Goal: Task Accomplishment & Management: Use online tool/utility

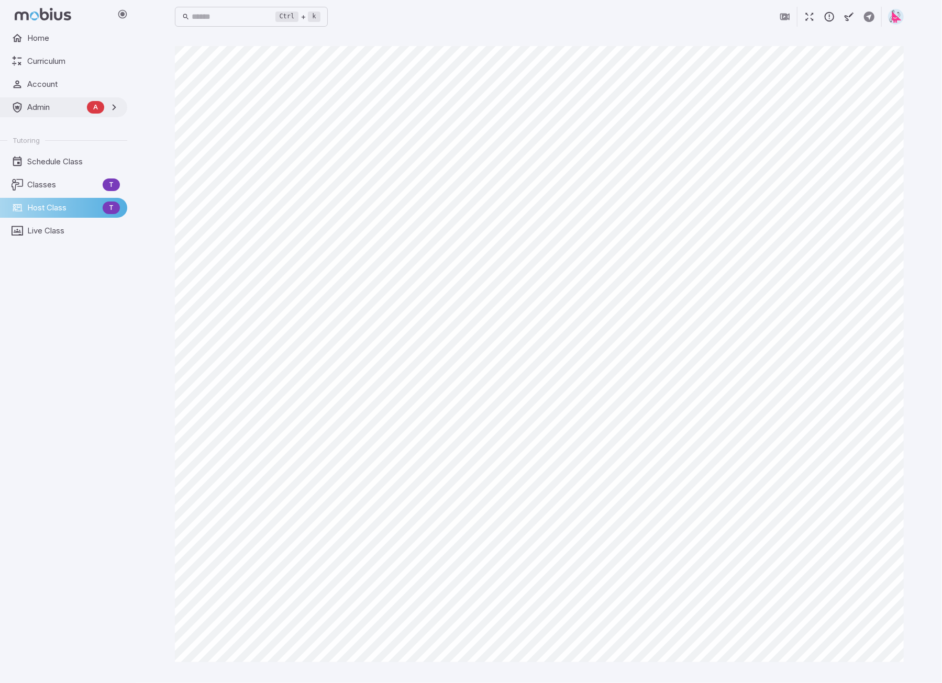
click at [44, 111] on span "Admin" at bounding box center [54, 108] width 55 height 12
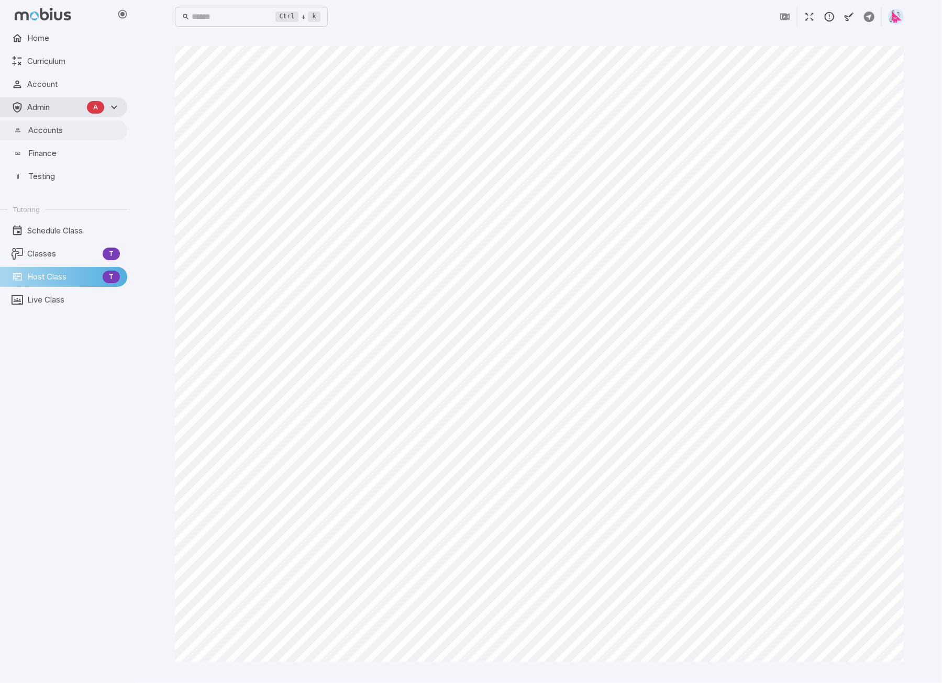
click at [37, 127] on span "Accounts" at bounding box center [74, 131] width 92 height 12
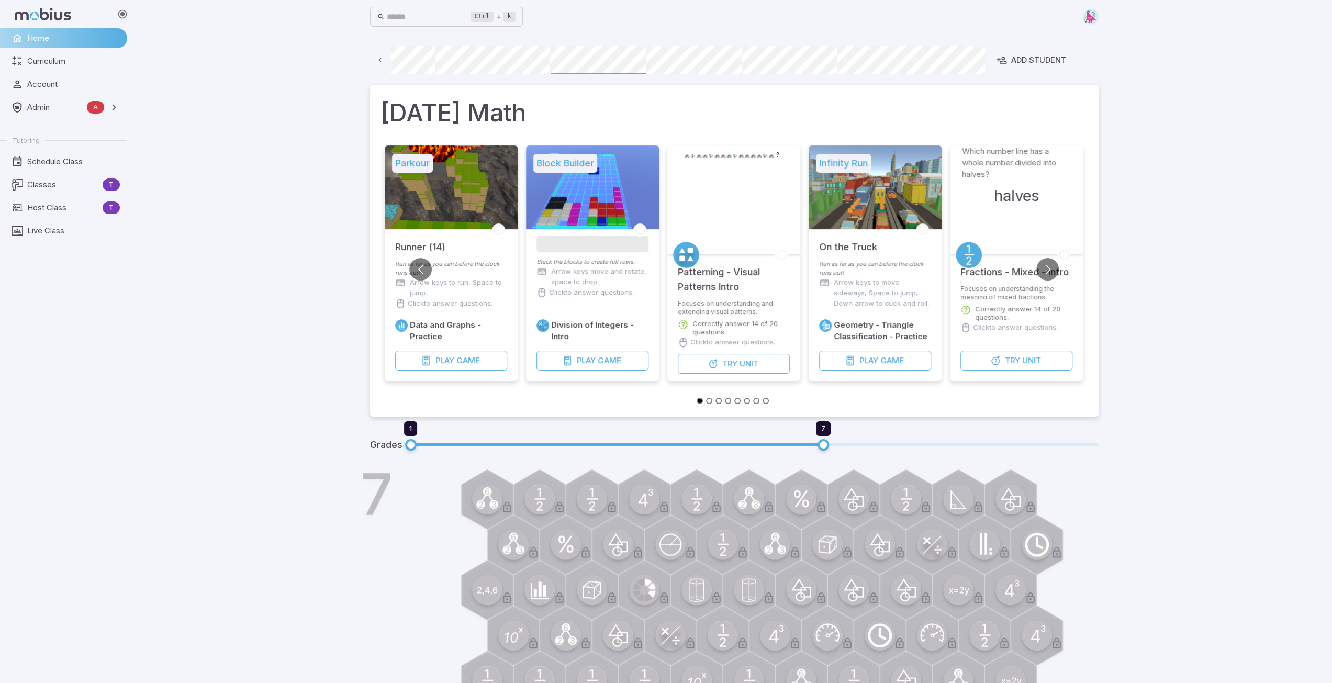
click at [382, 58] on icon at bounding box center [380, 60] width 10 height 10
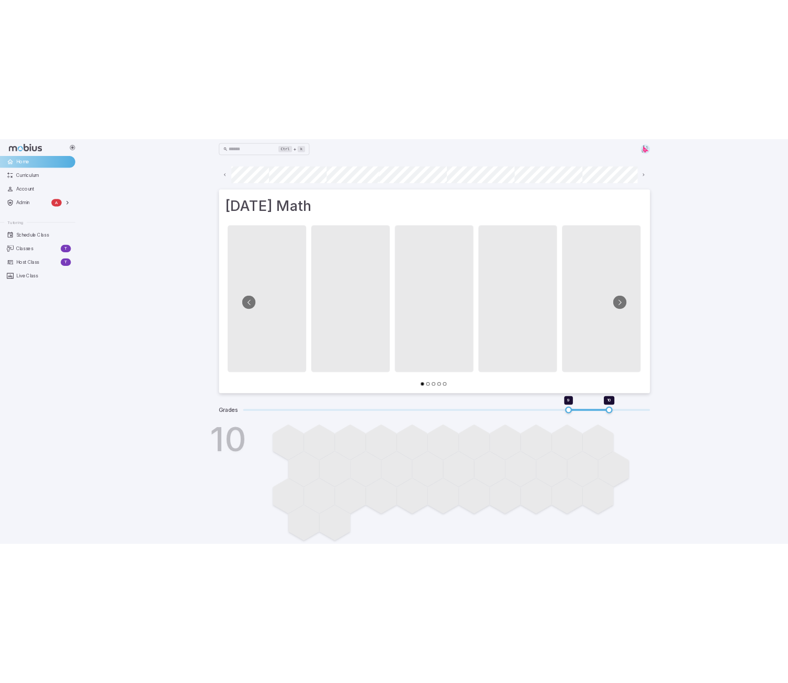
scroll to position [0, 75]
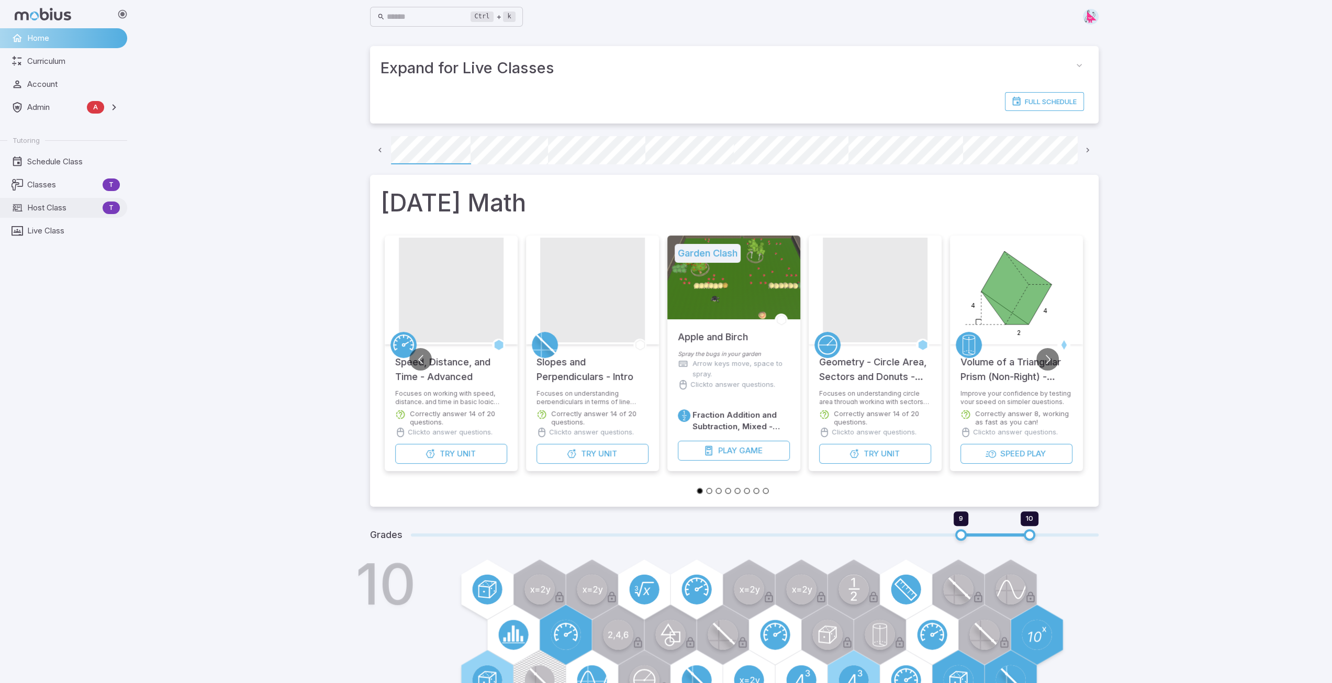
click at [61, 209] on span "Host Class" at bounding box center [62, 208] width 71 height 12
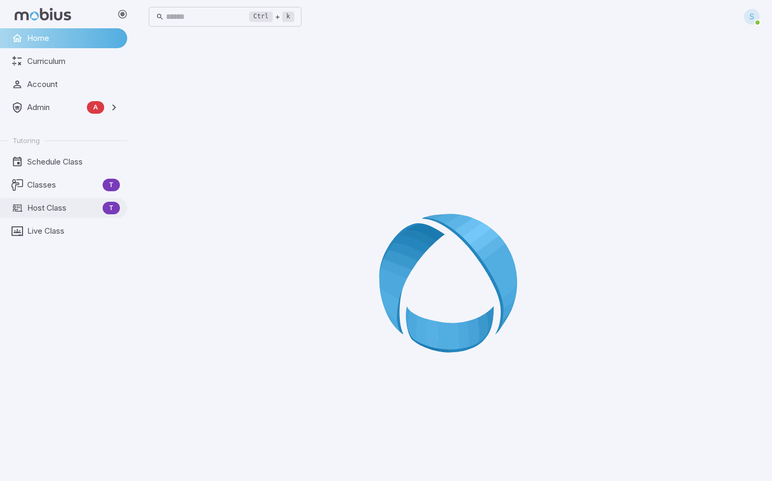
click at [32, 203] on span "Host Class" at bounding box center [62, 208] width 71 height 12
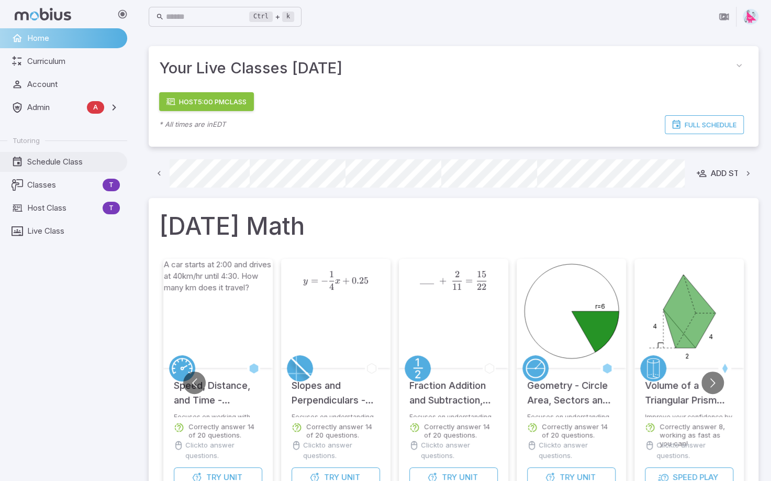
click at [41, 161] on span "Schedule Class" at bounding box center [73, 162] width 93 height 12
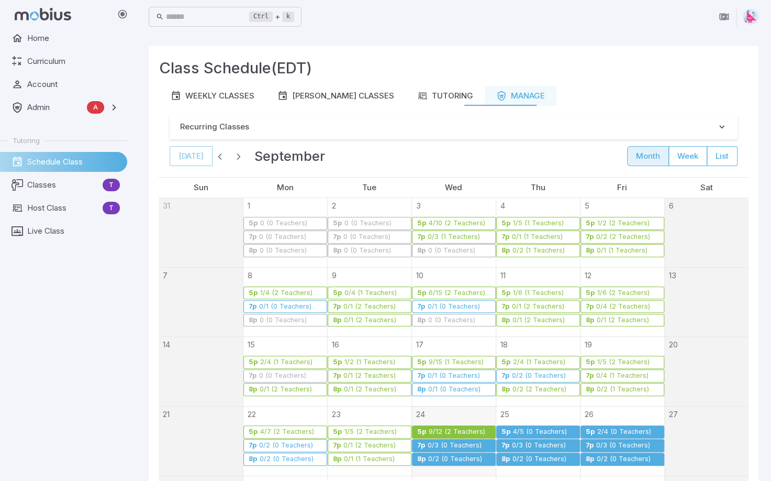
click at [442, 428] on div "9/12 (2 Teachers)" at bounding box center [457, 432] width 58 height 8
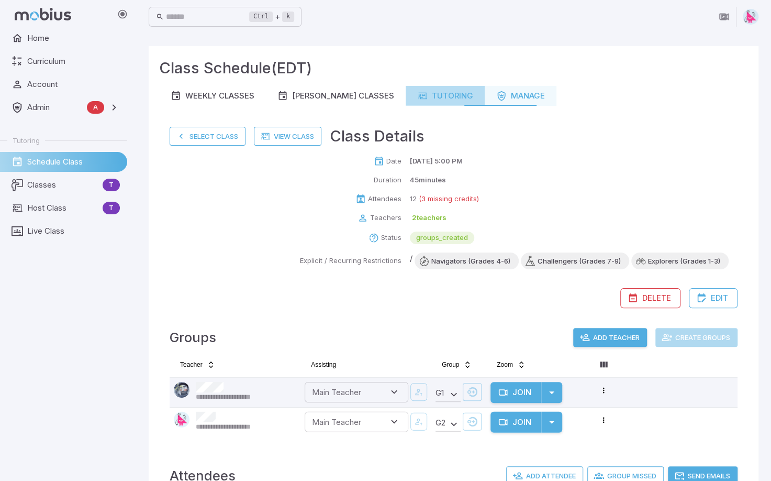
click at [430, 98] on div "Tutoring" at bounding box center [445, 96] width 56 height 12
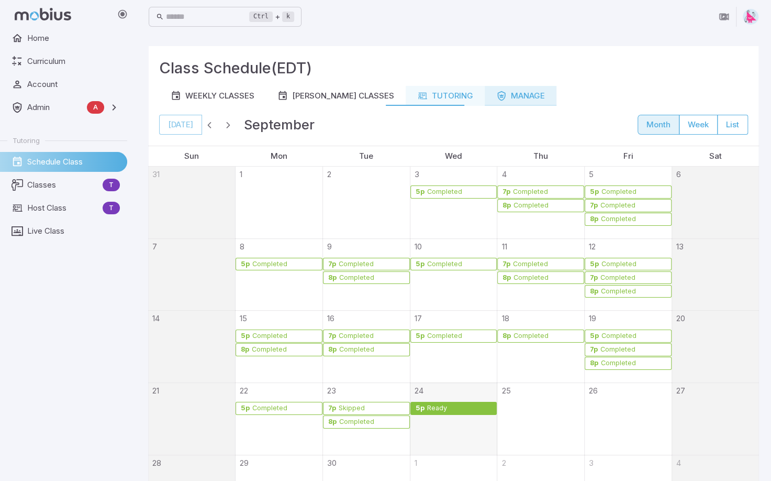
click at [506, 94] on div "Manage" at bounding box center [520, 96] width 49 height 12
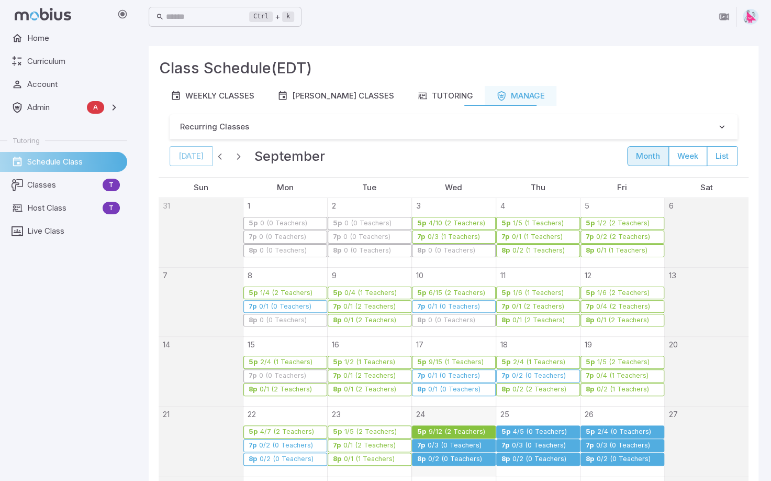
click at [447, 430] on div "9/12 (2 Teachers)" at bounding box center [457, 432] width 58 height 8
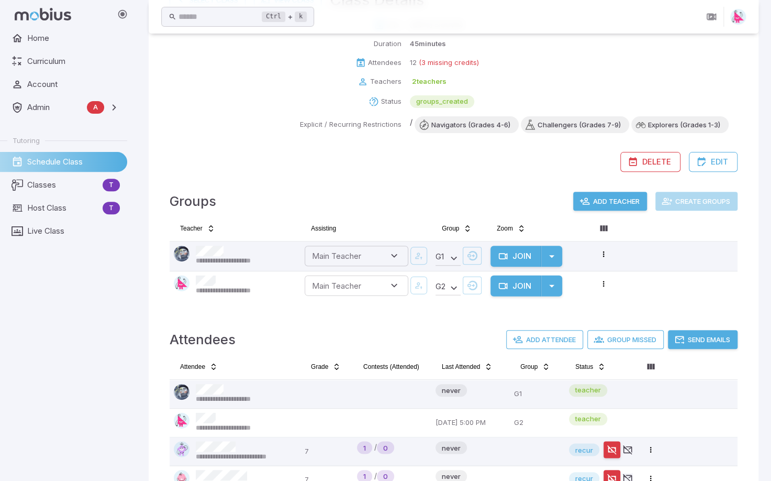
scroll to position [157, 0]
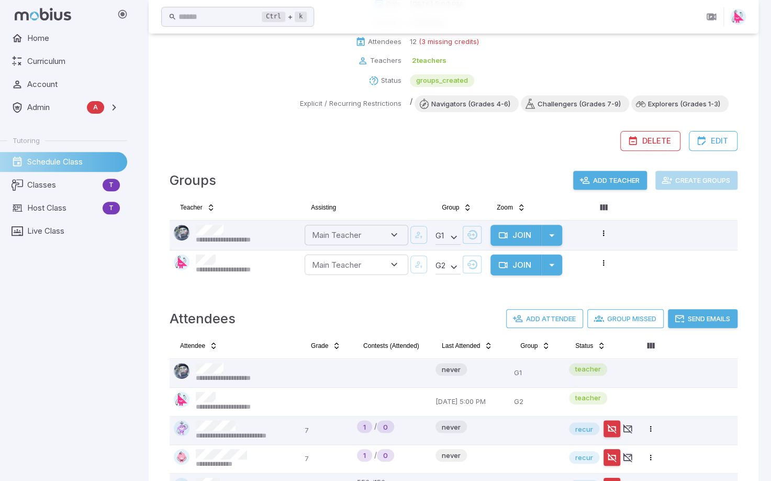
click at [552, 233] on icon "button" at bounding box center [551, 235] width 13 height 13
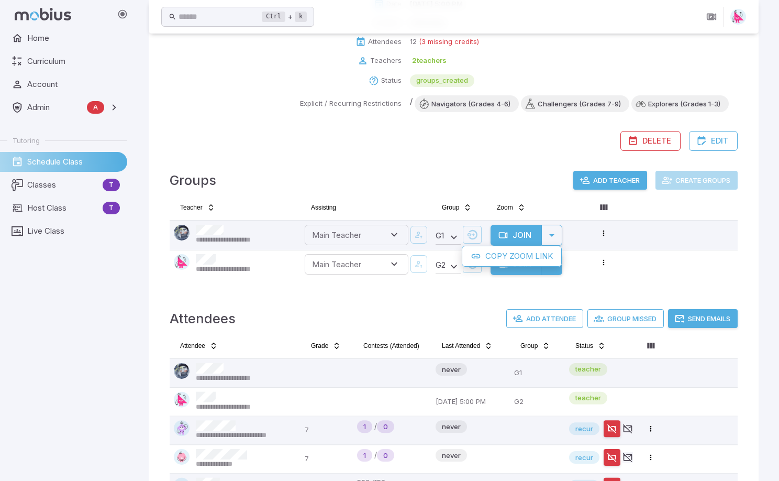
click at [607, 234] on div at bounding box center [389, 240] width 779 height 481
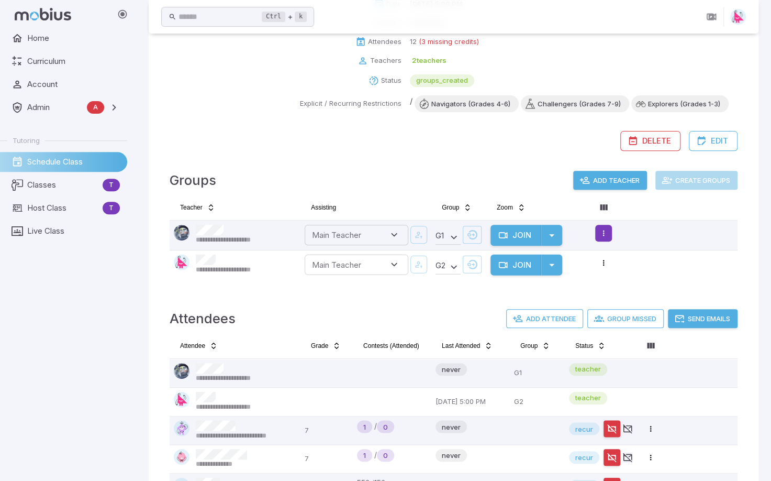
click at [602, 233] on html "**********" at bounding box center [385, 270] width 771 height 854
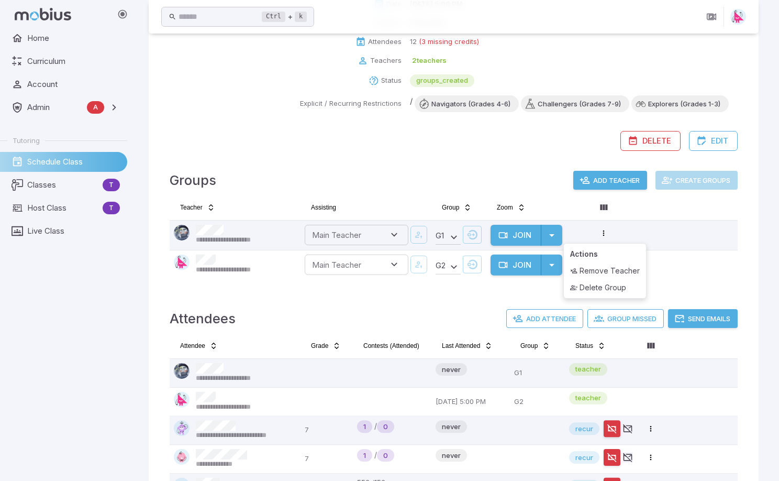
click at [771, 224] on html "**********" at bounding box center [389, 270] width 779 height 854
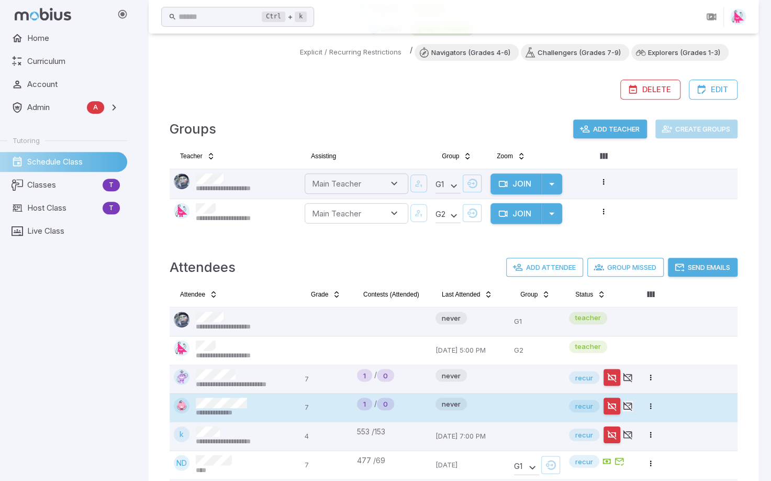
scroll to position [111, 0]
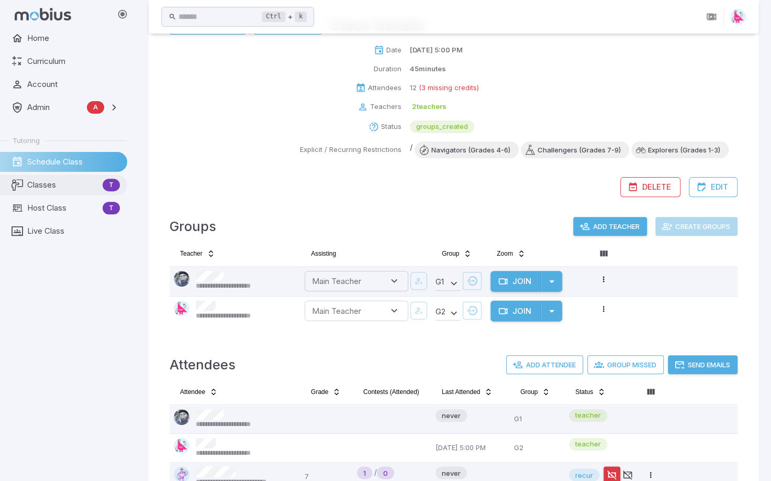
click at [46, 186] on span "Classes" at bounding box center [62, 185] width 71 height 12
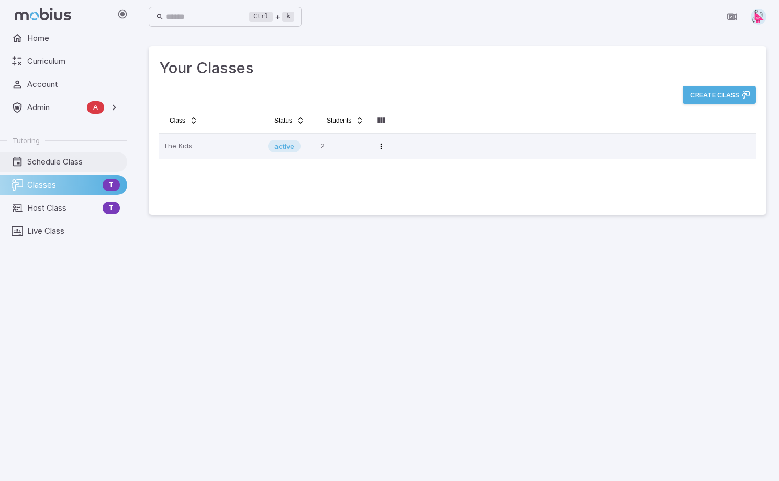
click at [46, 161] on span "Schedule Class" at bounding box center [73, 162] width 93 height 12
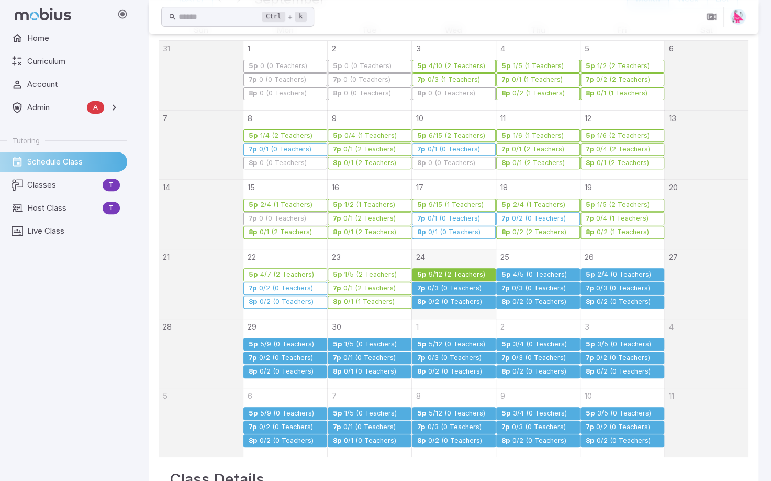
click at [442, 271] on div "9/12 (2 Teachers)" at bounding box center [457, 275] width 58 height 8
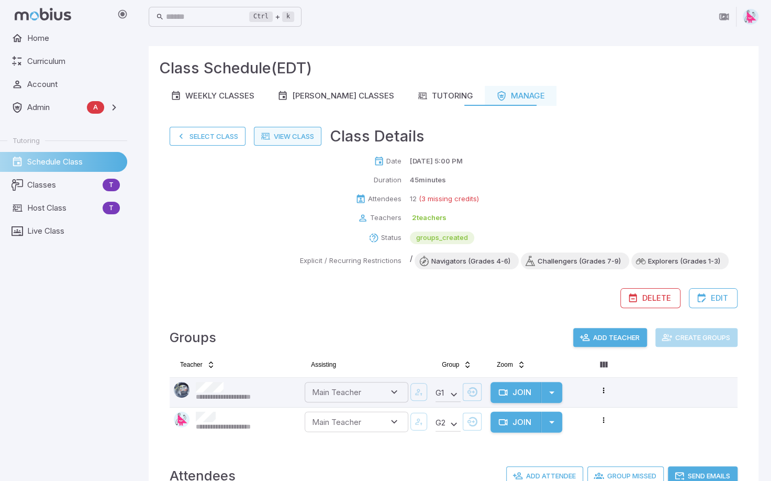
click at [293, 137] on link "View Class" at bounding box center [288, 136] width 68 height 19
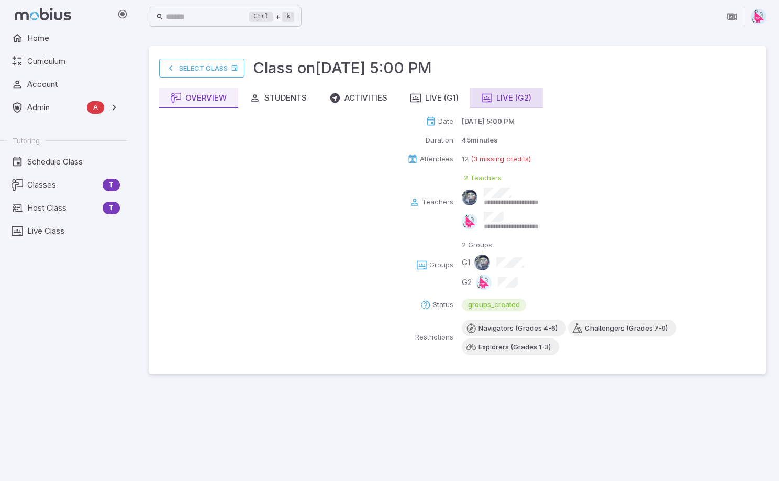
click at [506, 97] on div "Live (G2)" at bounding box center [507, 98] width 50 height 12
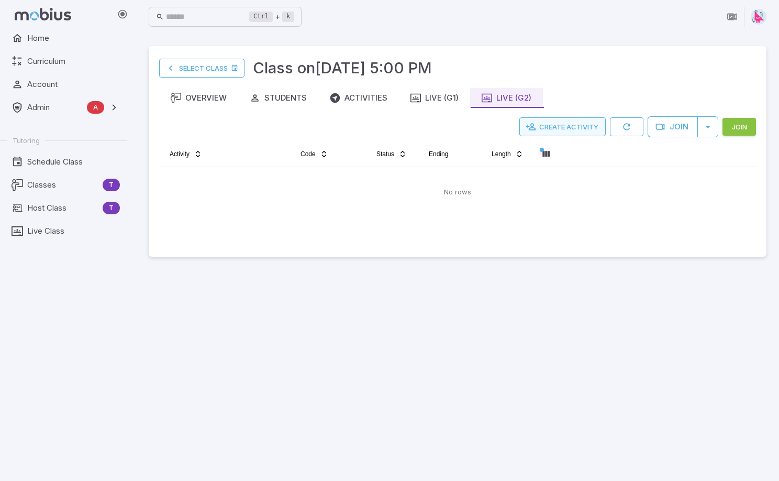
click at [567, 127] on button "Create Activity" at bounding box center [562, 126] width 86 height 19
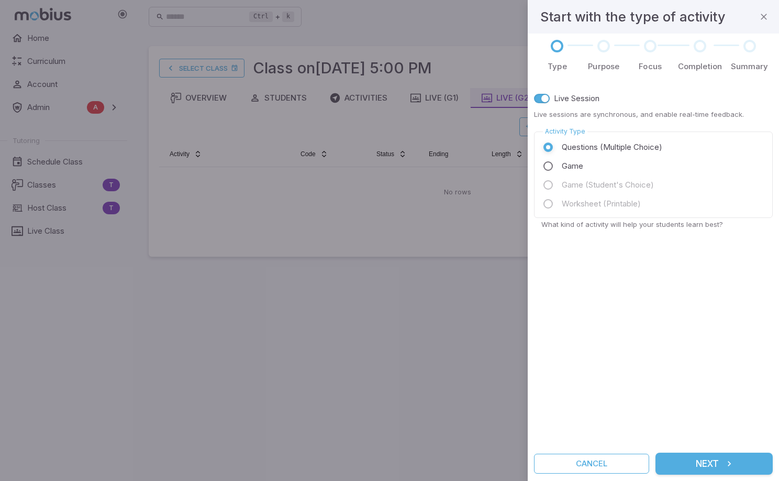
click at [716, 461] on button "Next" at bounding box center [713, 463] width 117 height 22
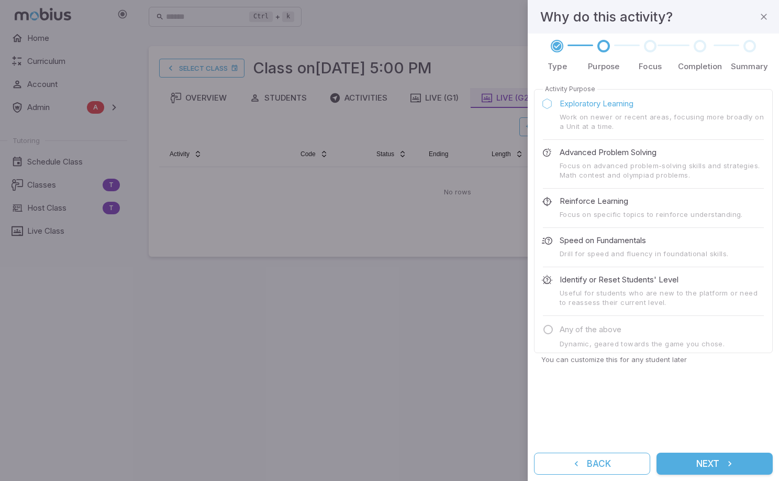
click at [570, 106] on p "Exploratory Learning" at bounding box center [597, 104] width 74 height 12
click at [588, 165] on span "Focus on advanced problem-solving skills and strategies. Math contest and olymp…" at bounding box center [653, 170] width 221 height 19
click at [579, 150] on p "Advanced Problem Solving" at bounding box center [608, 153] width 97 height 12
click at [578, 105] on p "Exploratory Learning" at bounding box center [597, 104] width 74 height 12
click at [706, 466] on button "Next" at bounding box center [714, 463] width 116 height 22
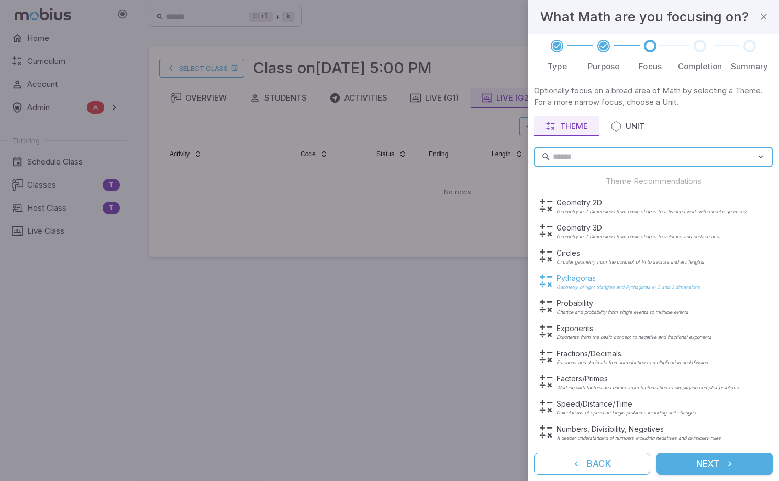
click at [578, 282] on p "Pythagoras" at bounding box center [627, 278] width 143 height 10
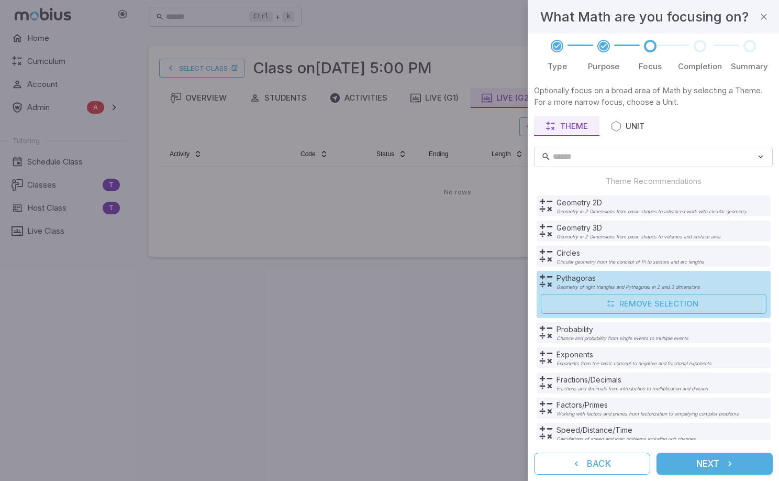
click at [715, 463] on button "Next" at bounding box center [714, 463] width 116 height 22
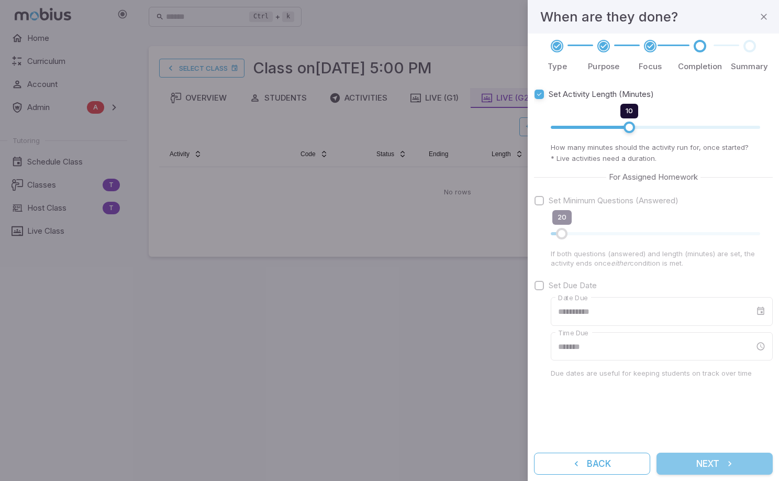
click at [713, 467] on button "Next" at bounding box center [714, 463] width 116 height 22
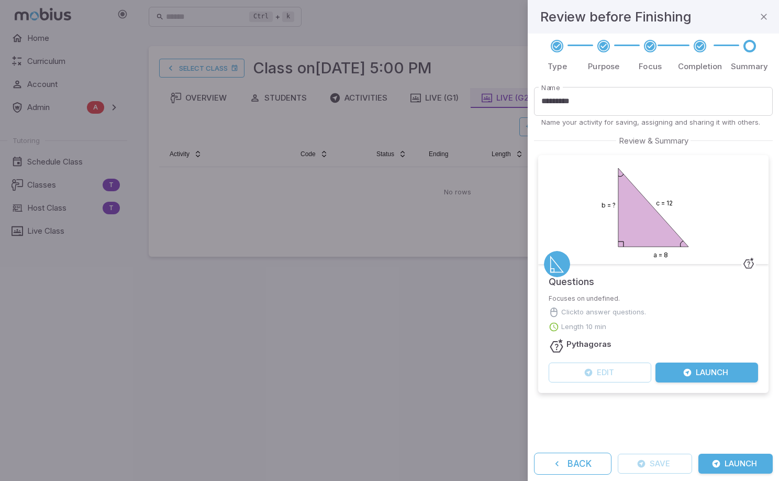
click at [709, 374] on button "Launch" at bounding box center [706, 372] width 103 height 20
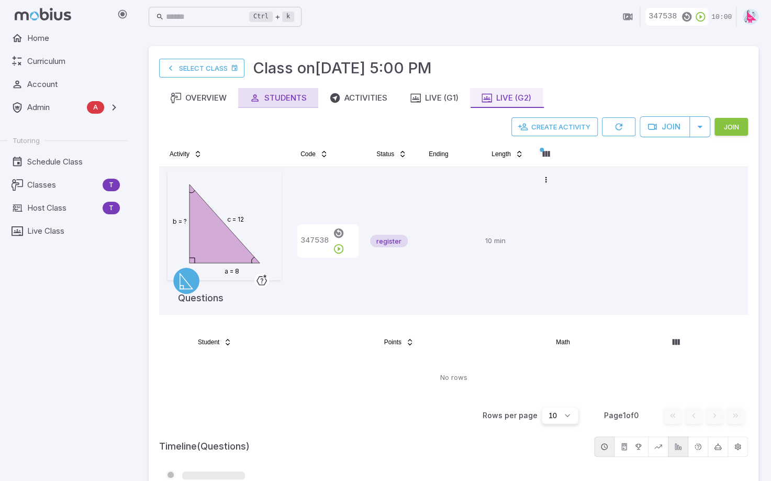
click at [277, 101] on div "Students" at bounding box center [278, 98] width 57 height 12
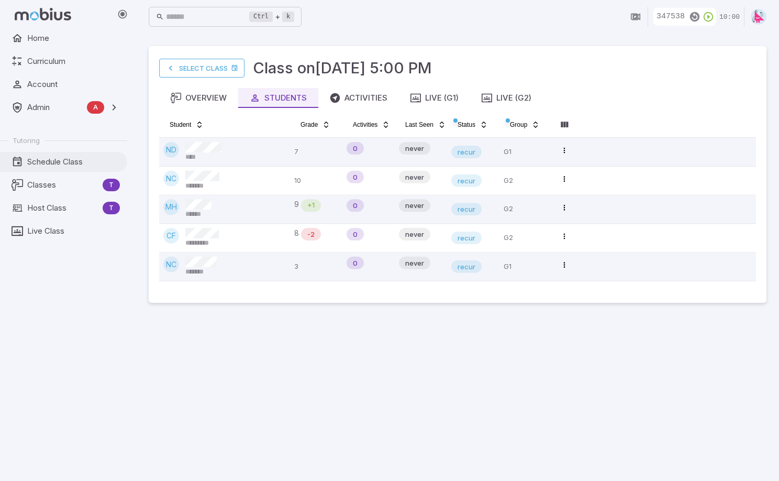
click at [54, 157] on span "Schedule Class" at bounding box center [73, 162] width 93 height 12
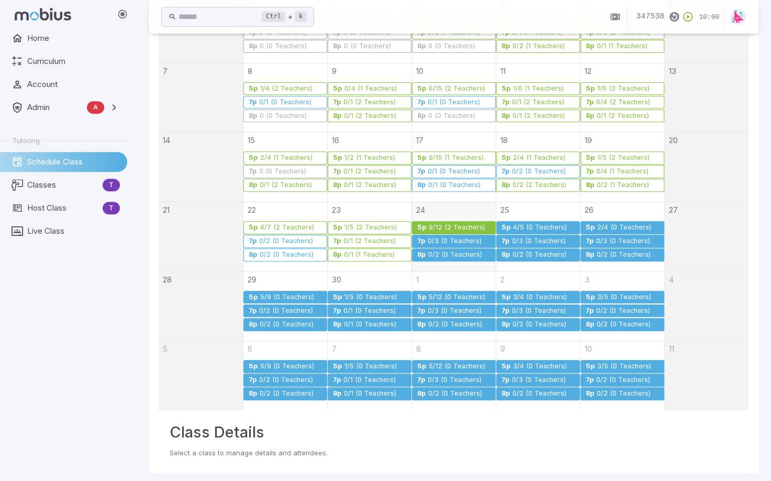
scroll to position [208, 0]
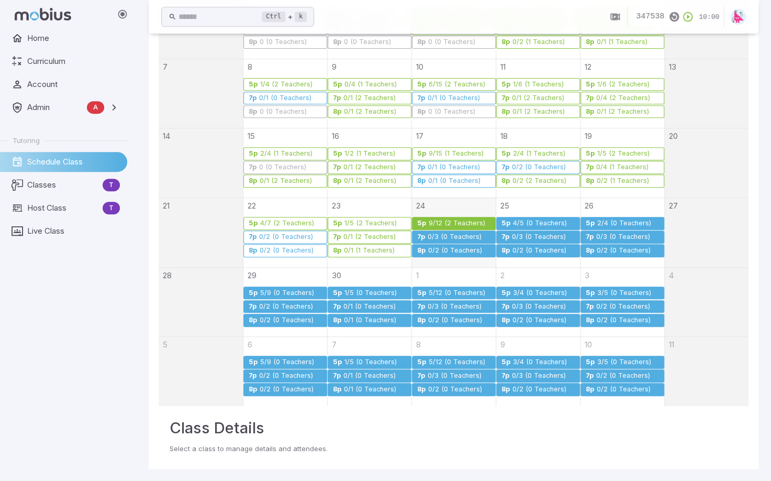
click at [444, 219] on div "9/12 (2 Teachers)" at bounding box center [457, 223] width 58 height 8
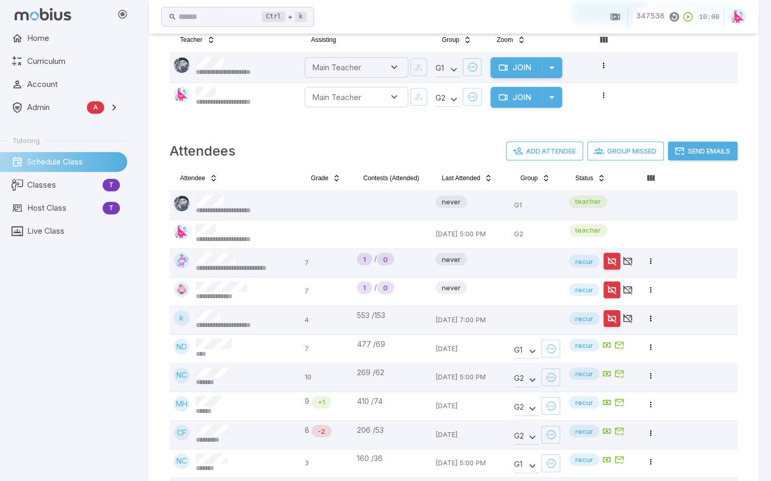
scroll to position [329, 0]
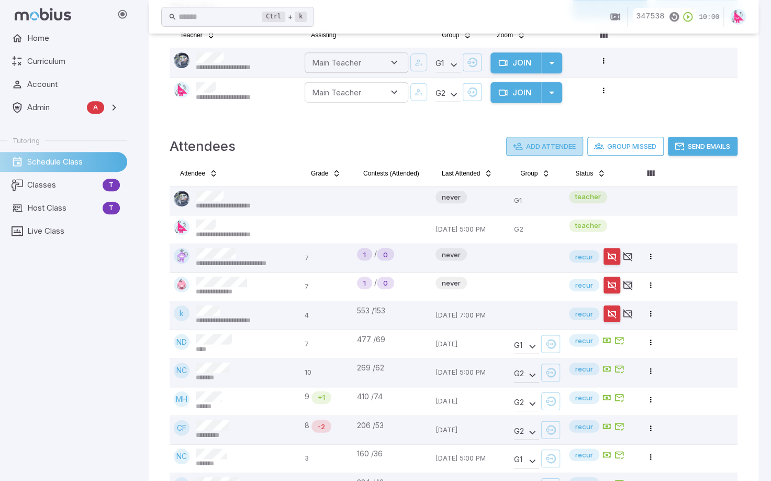
click at [542, 150] on button "Add Attendee" at bounding box center [544, 146] width 77 height 19
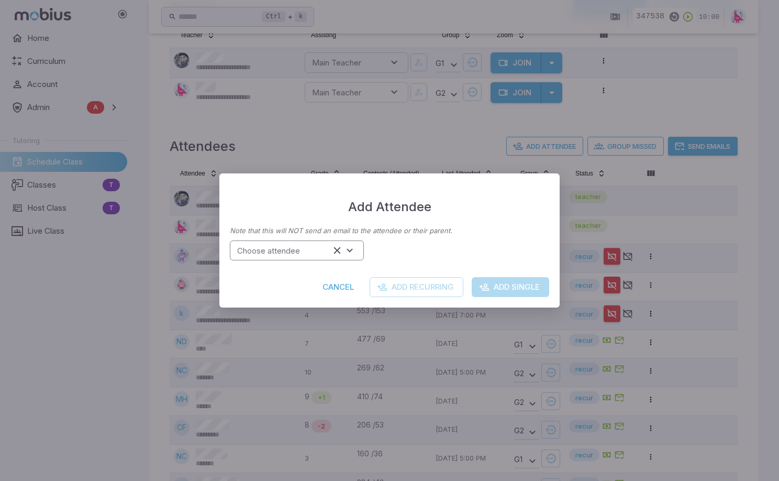
click at [315, 251] on input "Choose attendee" at bounding box center [281, 250] width 97 height 14
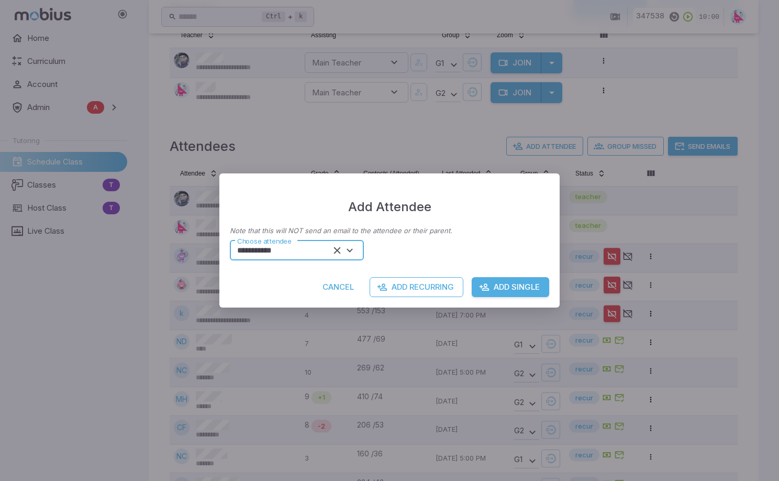
type input "**********"
click at [517, 288] on button "Add Single" at bounding box center [510, 287] width 77 height 20
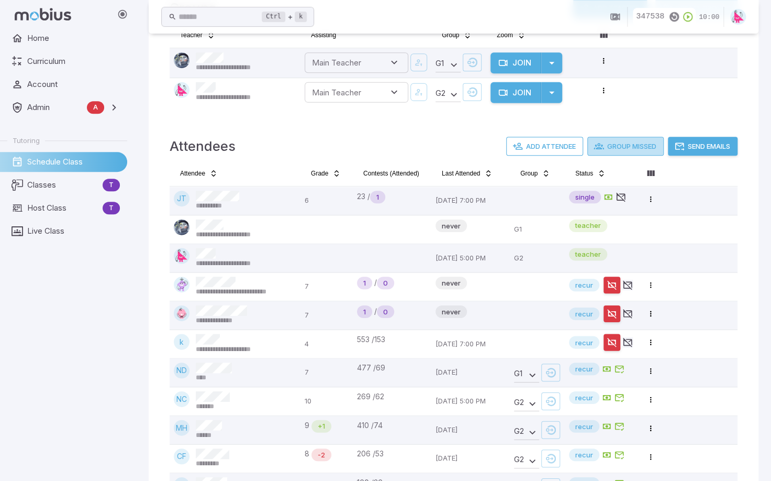
click at [629, 146] on button "Group Missed" at bounding box center [625, 146] width 76 height 19
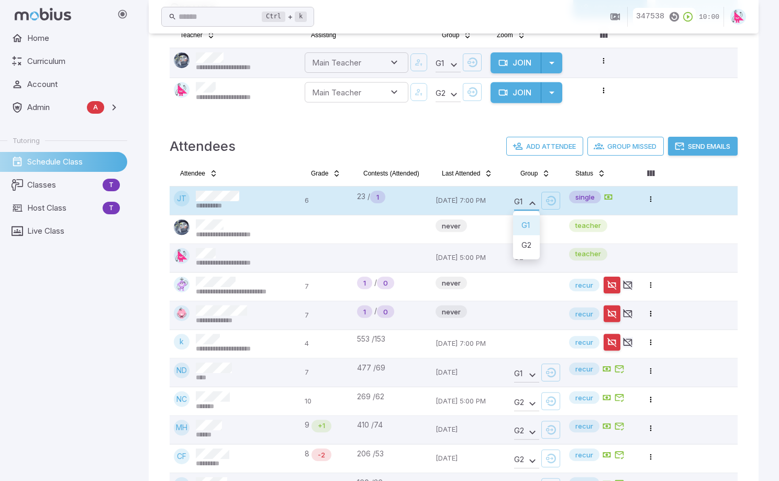
click at [535, 199] on body "**********" at bounding box center [389, 98] width 779 height 854
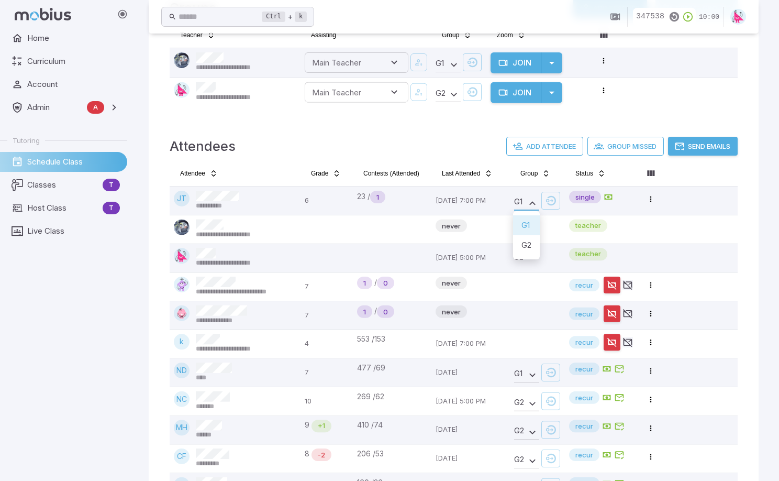
click at [533, 241] on li "G 2" at bounding box center [526, 245] width 27 height 20
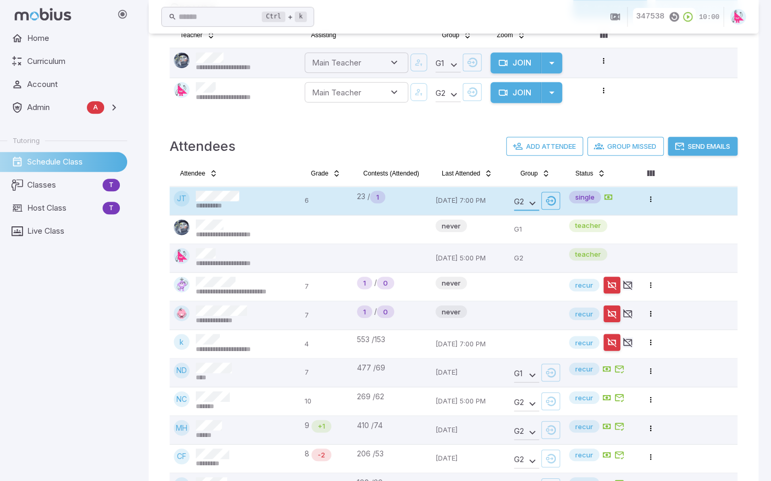
click at [552, 198] on icon "button" at bounding box center [550, 200] width 10 height 10
type input "**********"
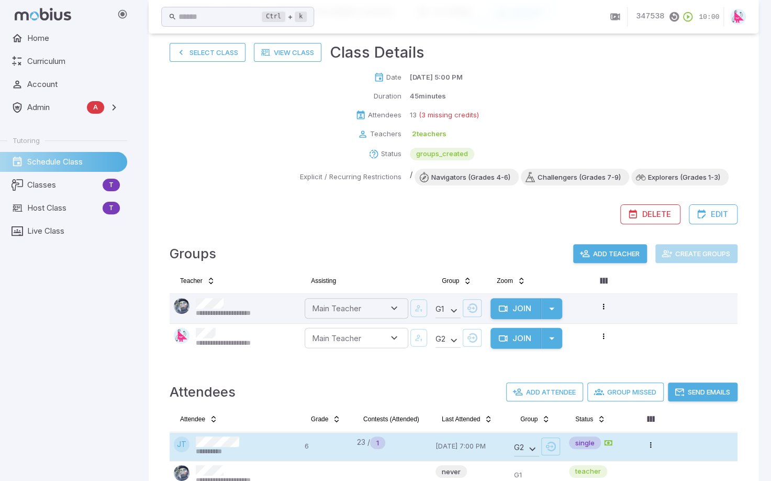
scroll to position [0, 0]
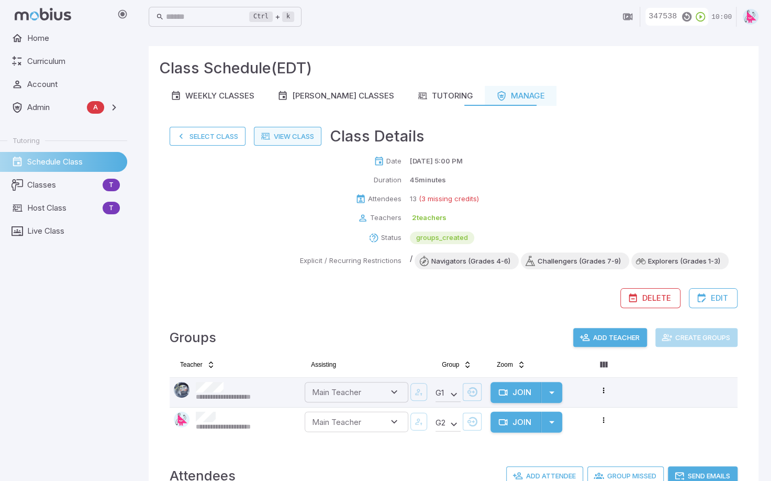
click at [288, 138] on link "View Class" at bounding box center [288, 136] width 68 height 19
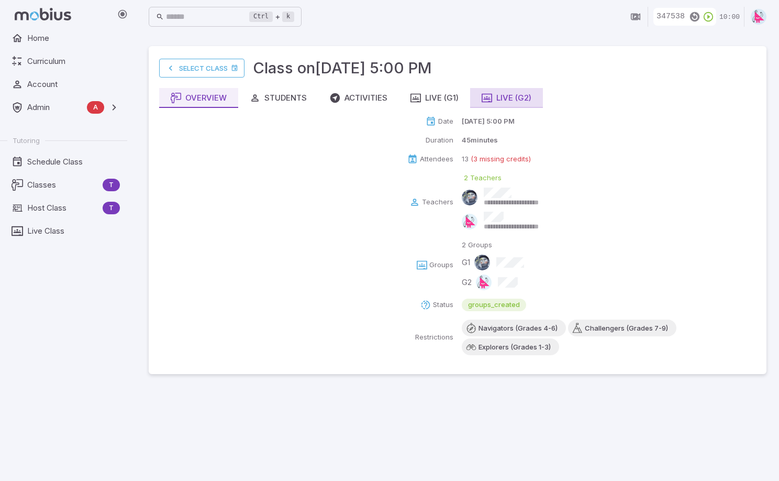
click at [512, 99] on div "Live (G2)" at bounding box center [507, 98] width 50 height 12
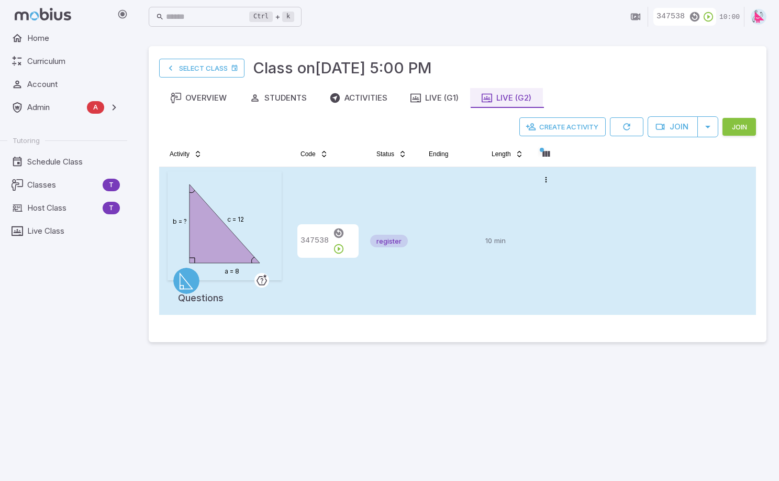
click at [364, 205] on td "347538" at bounding box center [328, 241] width 76 height 148
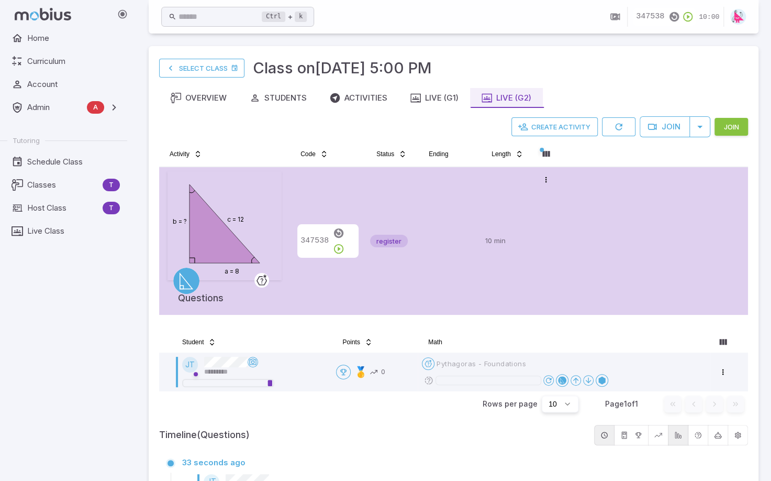
scroll to position [45, 0]
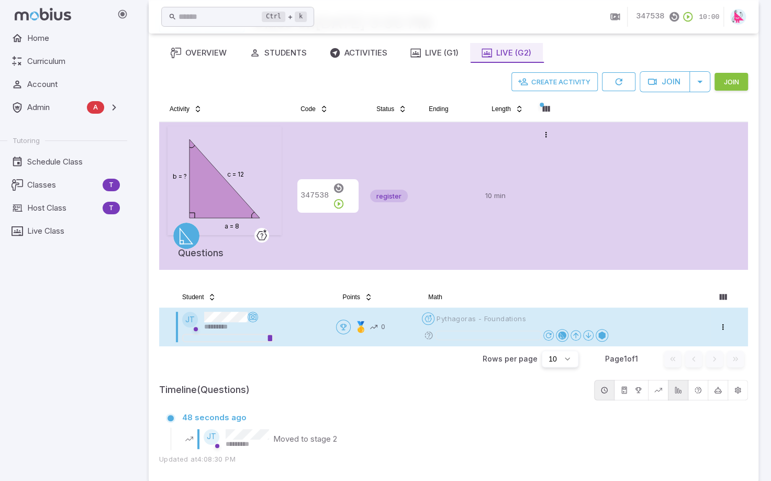
click at [467, 315] on span "Pythagoras - Foundations" at bounding box center [482, 318] width 90 height 9
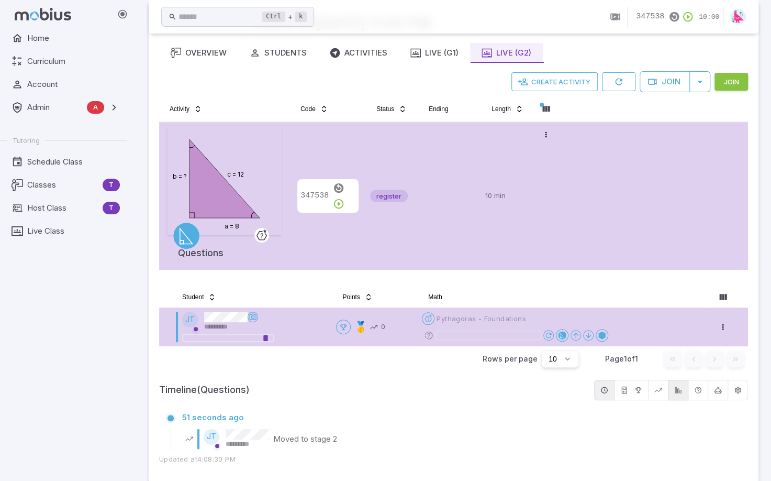
scroll to position [59, 0]
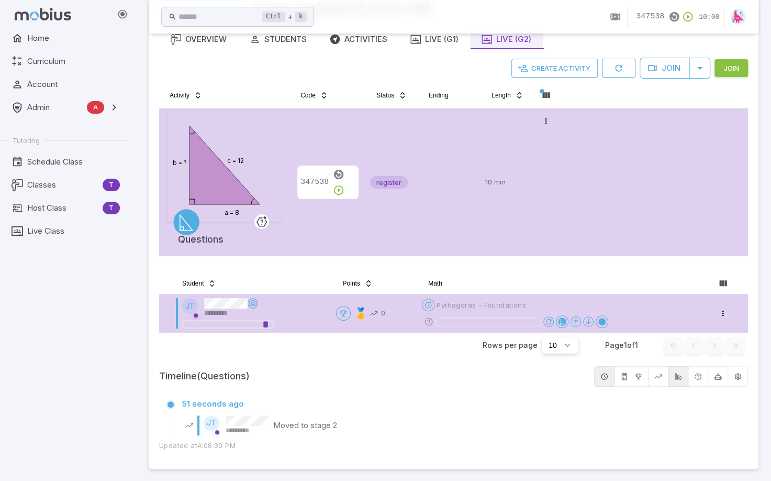
click at [430, 319] on icon at bounding box center [428, 321] width 9 height 9
click at [452, 302] on span "Pythagoras - Foundations" at bounding box center [482, 304] width 90 height 9
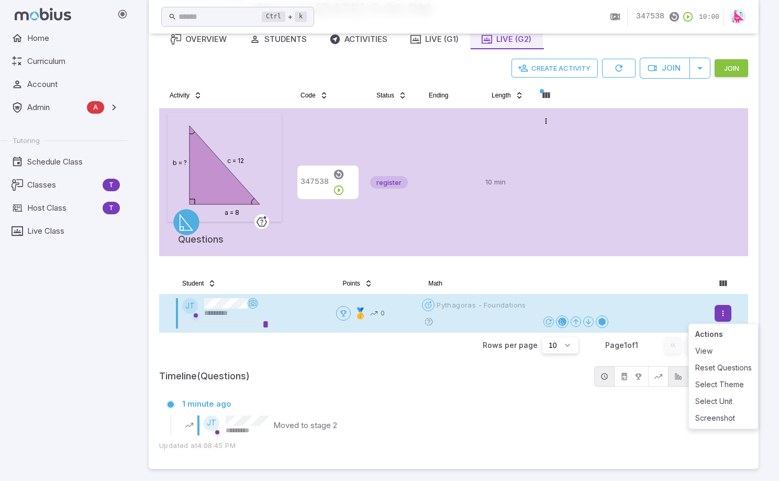
click at [720, 313] on html "Home Curriculum Account Admin A Accounts Finance Testing Tutoring Schedule Clas…" at bounding box center [389, 211] width 779 height 540
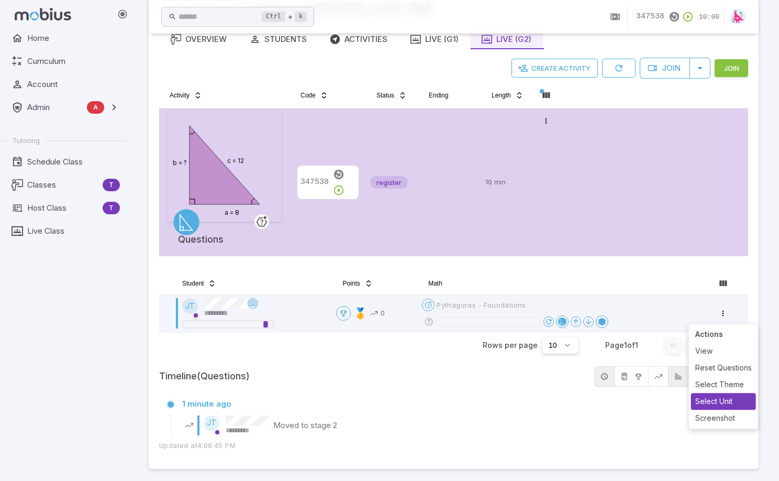
click at [710, 400] on div "Select Unit" at bounding box center [723, 401] width 65 height 17
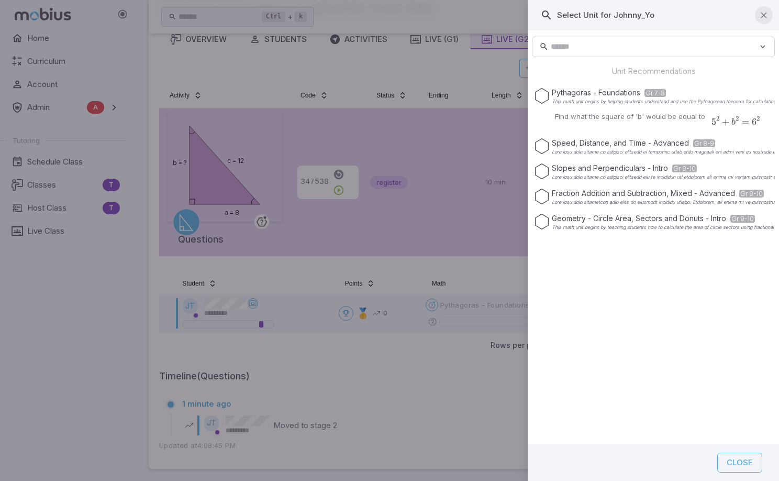
click at [769, 16] on button "button" at bounding box center [764, 15] width 18 height 18
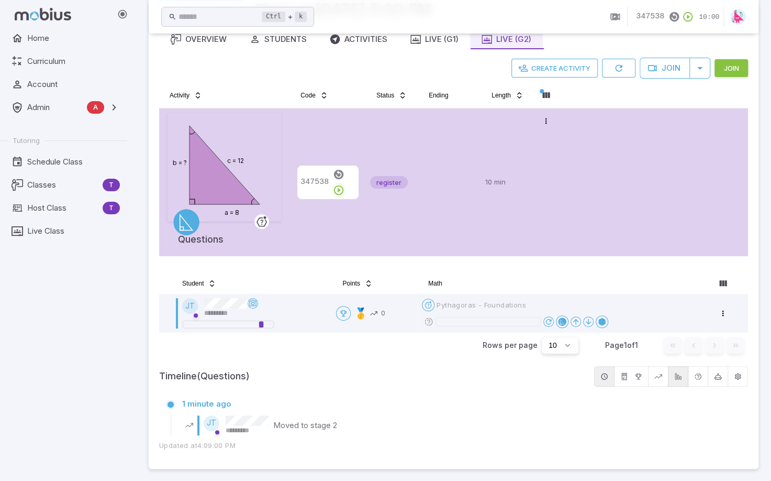
click at [344, 184] on icon "button" at bounding box center [339, 190] width 12 height 12
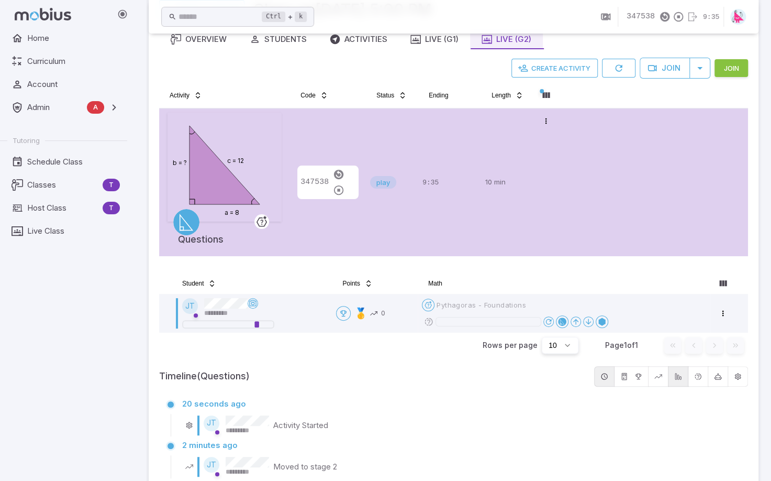
click at [305, 282] on div "Student" at bounding box center [252, 283] width 152 height 17
click at [432, 213] on div "9:32" at bounding box center [449, 182] width 54 height 139
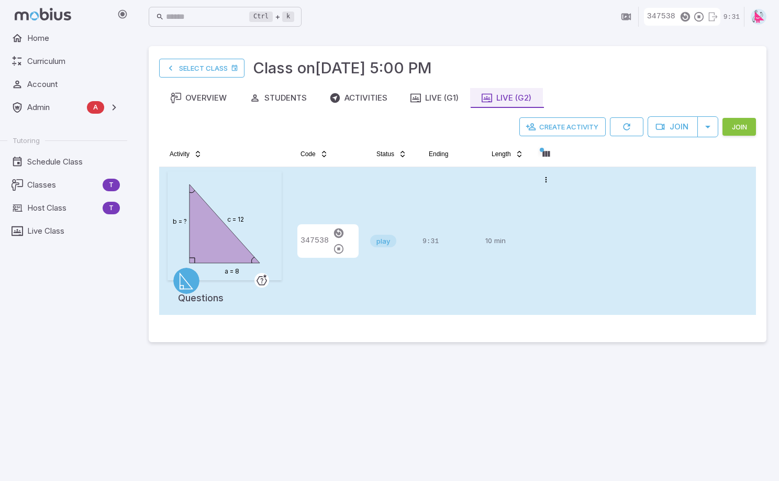
click at [377, 278] on div "play" at bounding box center [392, 240] width 44 height 139
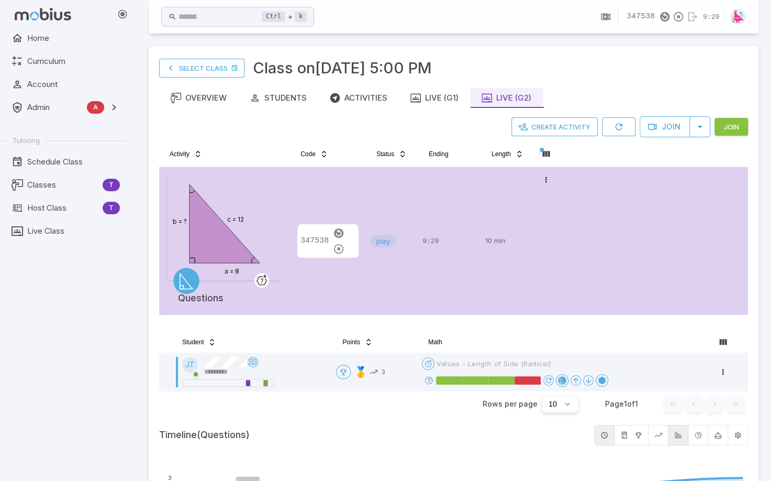
scroll to position [157, 0]
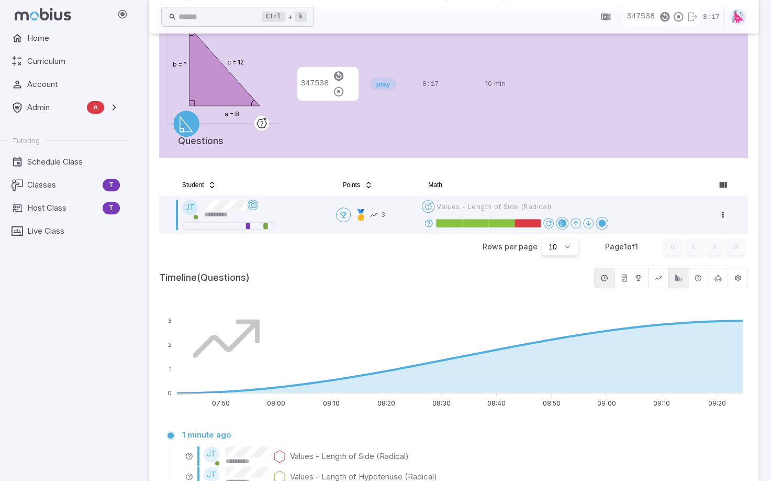
click at [355, 138] on div "347538" at bounding box center [328, 83] width 68 height 139
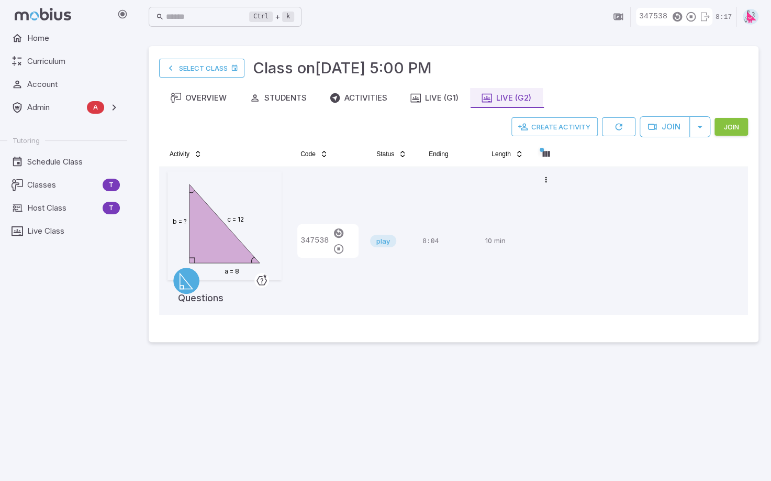
scroll to position [0, 0]
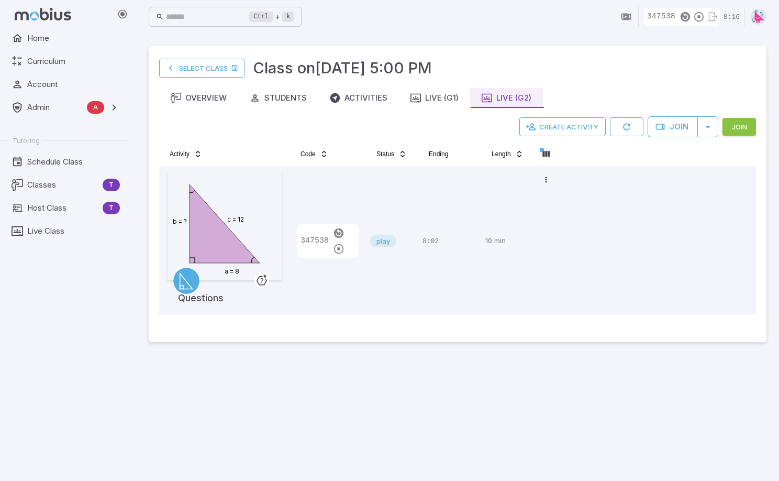
click at [336, 217] on div "347538" at bounding box center [328, 240] width 68 height 139
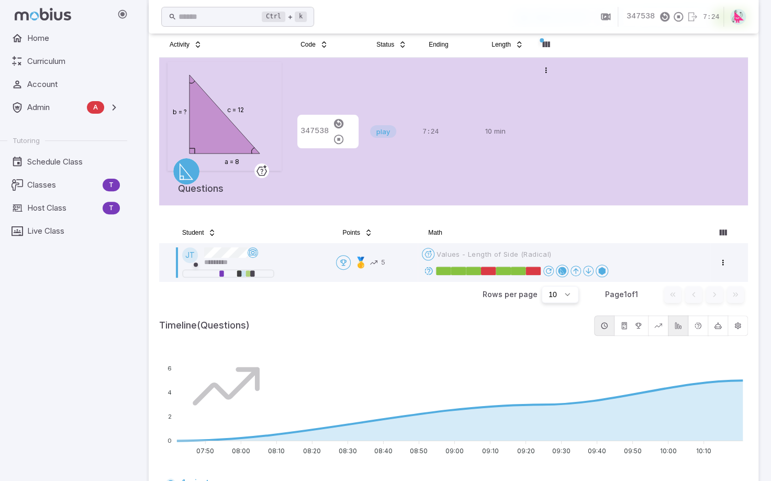
scroll to position [105, 0]
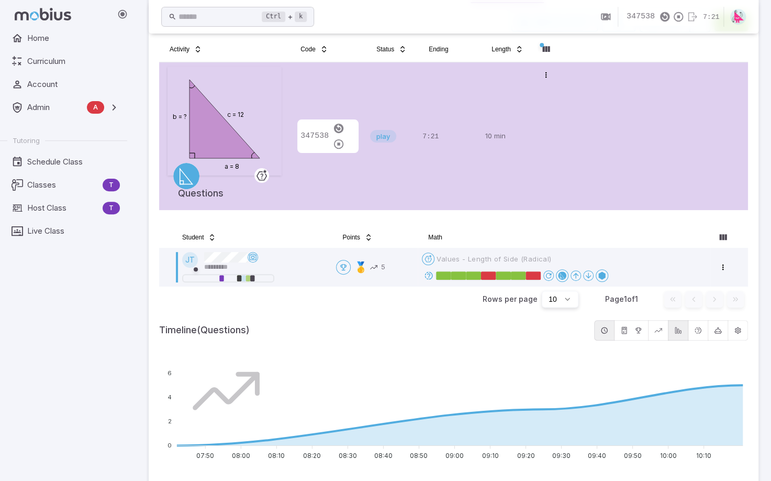
click at [415, 168] on td "play" at bounding box center [392, 136] width 52 height 148
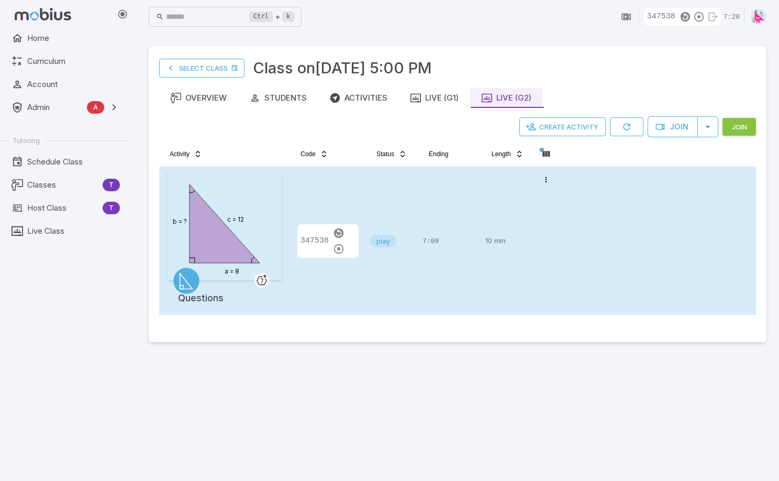
click at [389, 211] on div "play" at bounding box center [392, 240] width 44 height 139
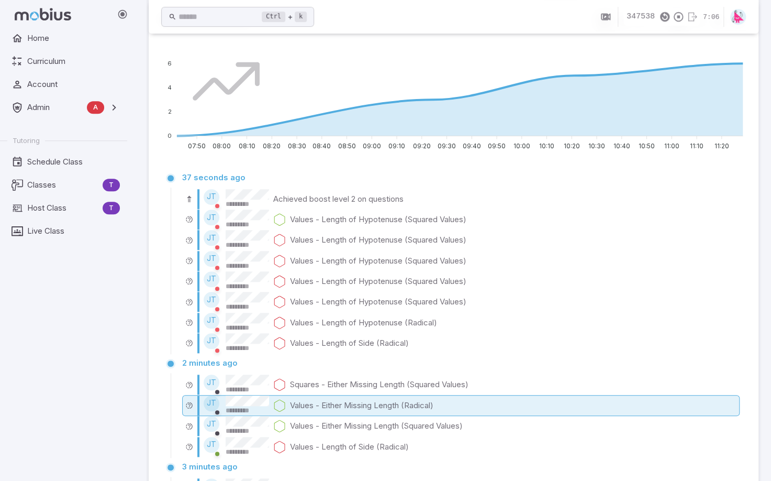
scroll to position [471, 0]
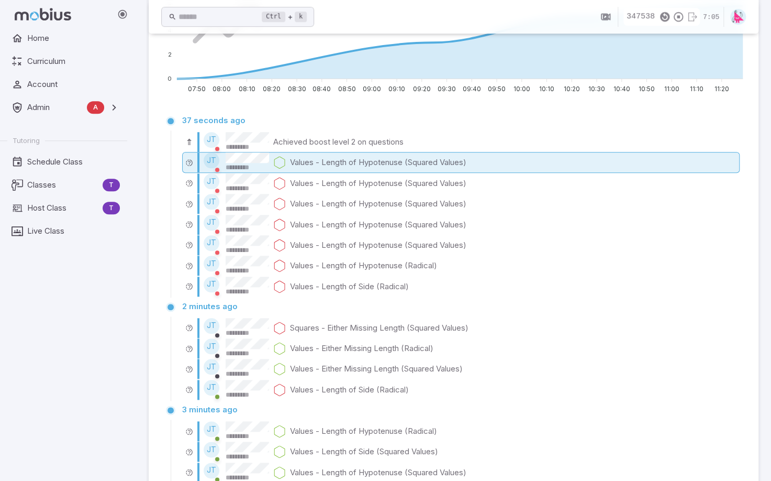
click at [341, 161] on p "Values - Length of Hypotenuse (Squared Values)" at bounding box center [378, 163] width 176 height 12
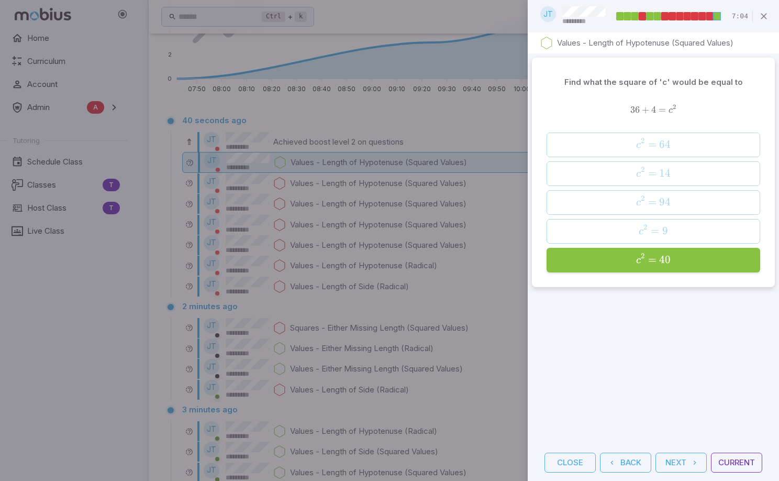
click at [340, 194] on div at bounding box center [389, 240] width 779 height 481
click at [340, 199] on div at bounding box center [389, 240] width 779 height 481
click at [339, 206] on div at bounding box center [389, 240] width 779 height 481
click at [577, 463] on button "Close" at bounding box center [569, 462] width 51 height 20
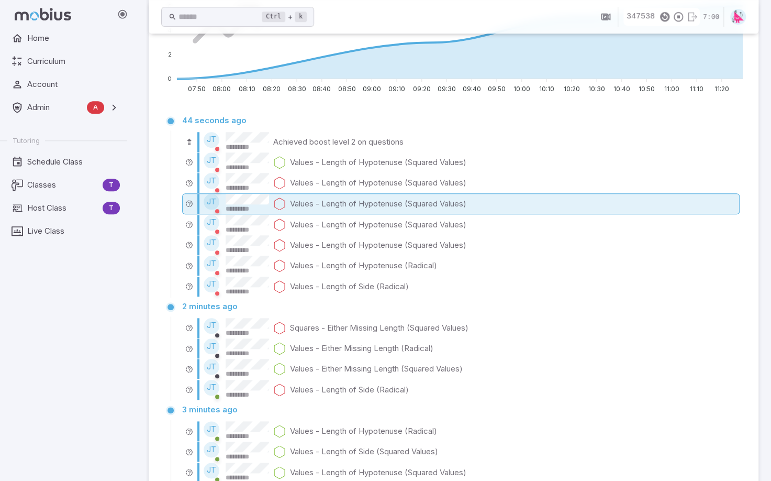
click at [307, 204] on p "Values - Length of Hypotenuse (Squared Values)" at bounding box center [378, 204] width 176 height 12
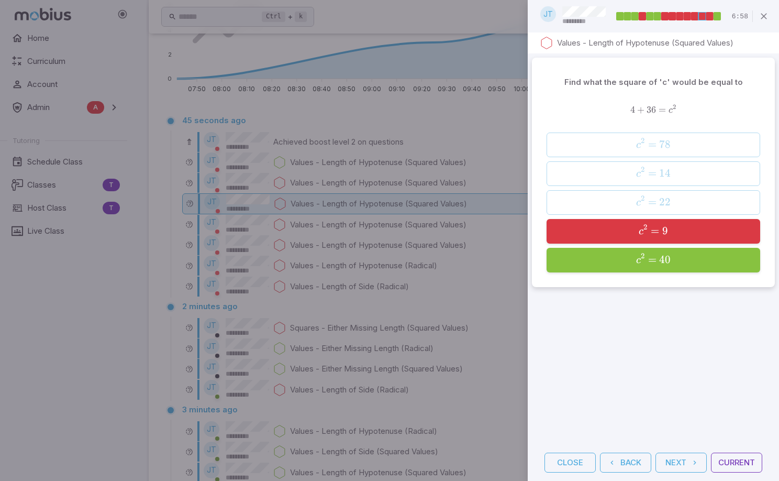
click at [307, 232] on div at bounding box center [389, 240] width 779 height 481
click at [309, 260] on div at bounding box center [389, 240] width 779 height 481
click at [370, 265] on div at bounding box center [389, 240] width 779 height 481
click at [358, 210] on div at bounding box center [389, 240] width 779 height 481
click at [342, 239] on div at bounding box center [389, 240] width 779 height 481
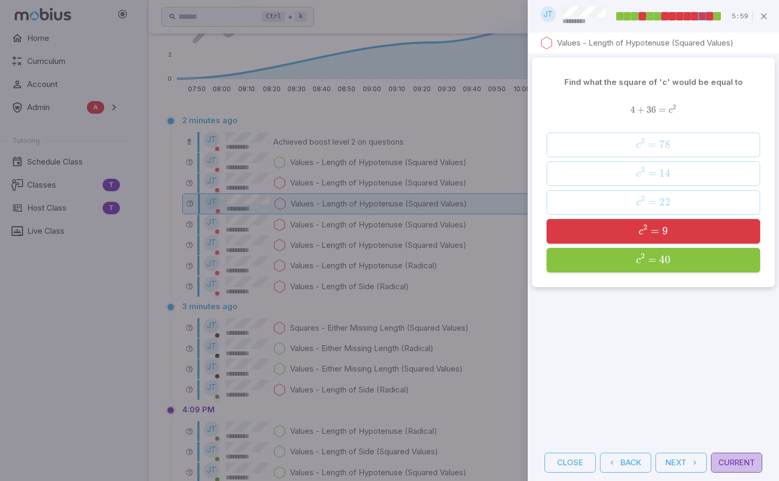
click at [735, 464] on button "Current" at bounding box center [736, 462] width 51 height 20
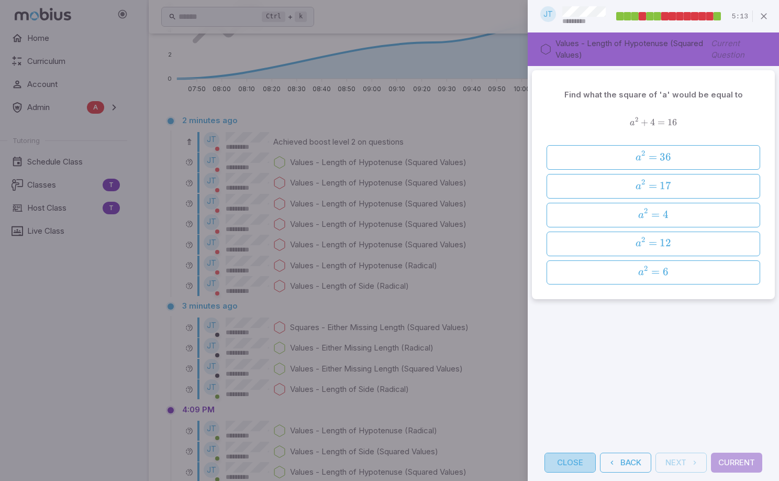
click at [572, 460] on button "Close" at bounding box center [569, 462] width 51 height 20
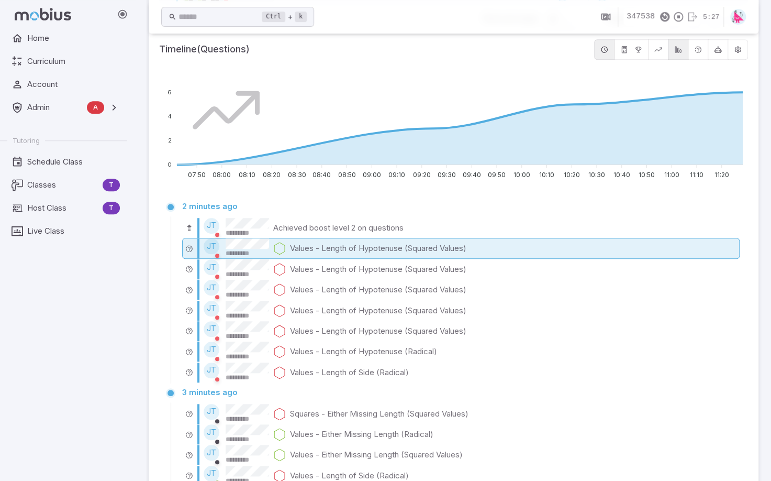
scroll to position [419, 0]
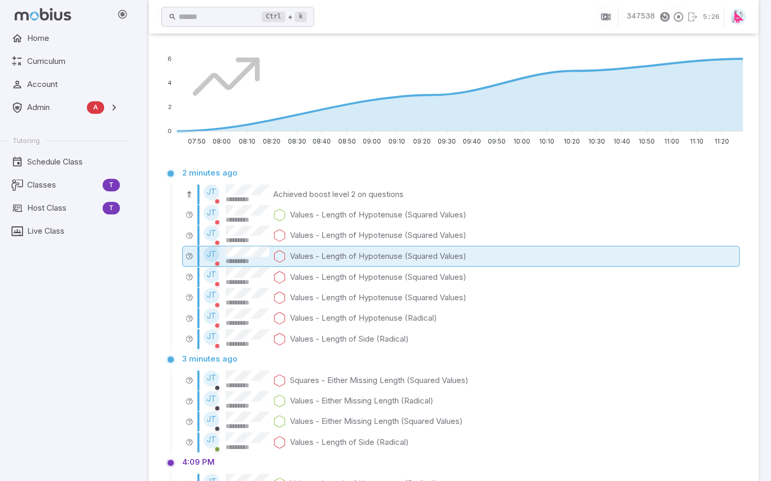
click at [333, 252] on p "Values - Length of Hypotenuse (Squared Values)" at bounding box center [378, 256] width 176 height 12
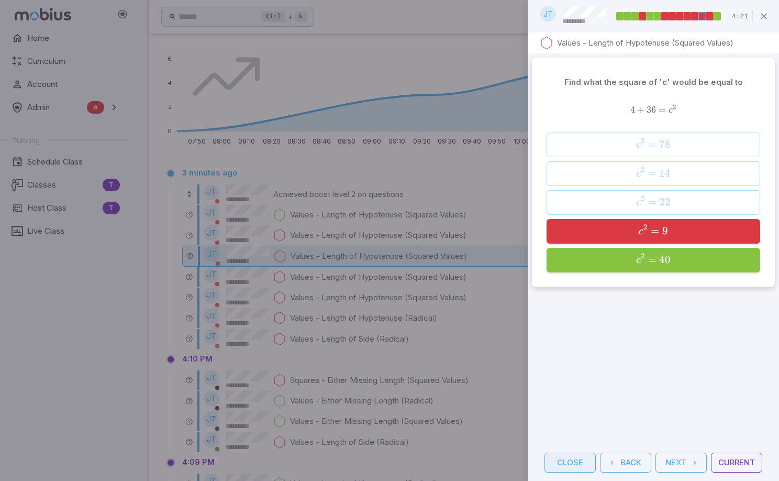
click at [576, 461] on button "Close" at bounding box center [569, 462] width 51 height 20
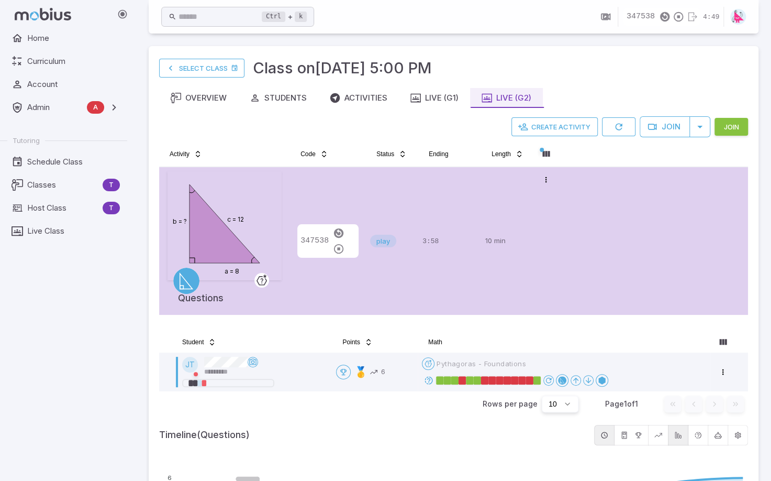
scroll to position [105, 0]
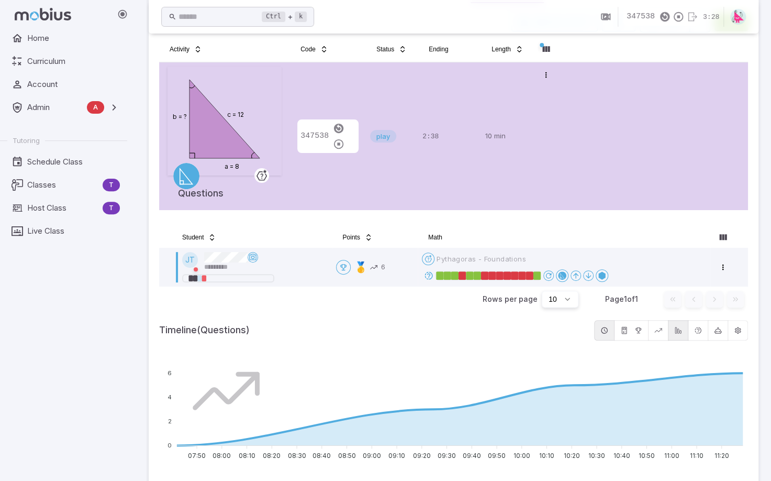
click at [268, 227] on th "Student" at bounding box center [252, 237] width 160 height 21
click at [479, 169] on td "2:23" at bounding box center [449, 136] width 63 height 148
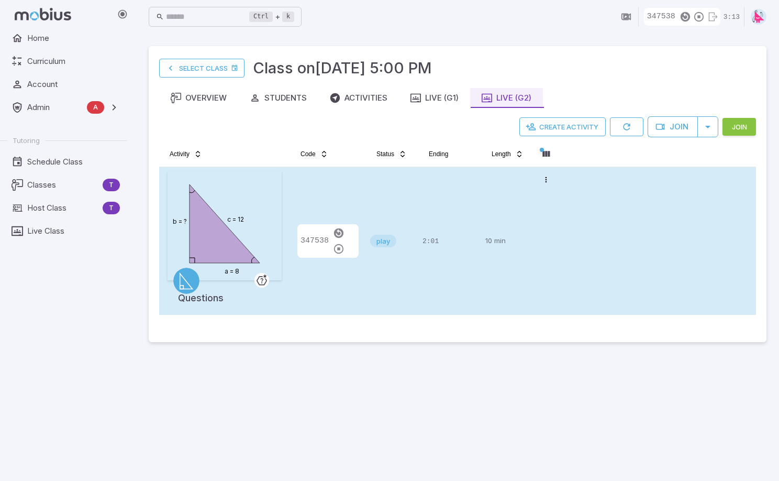
click at [450, 213] on div "2:01" at bounding box center [449, 240] width 54 height 139
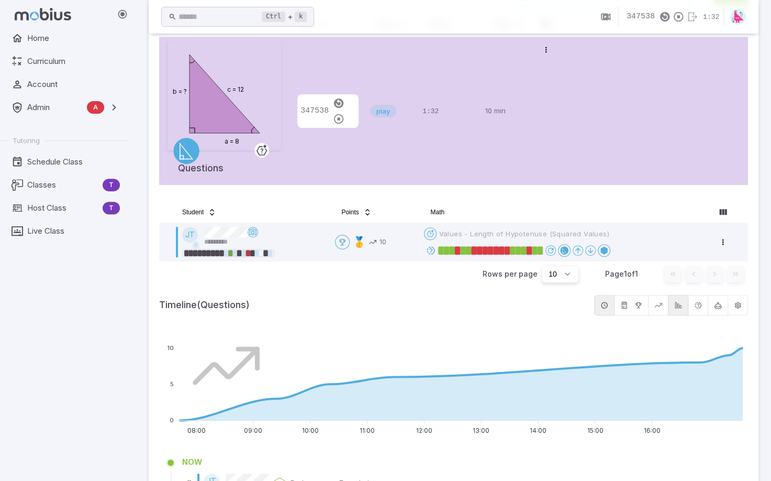
scroll to position [105, 0]
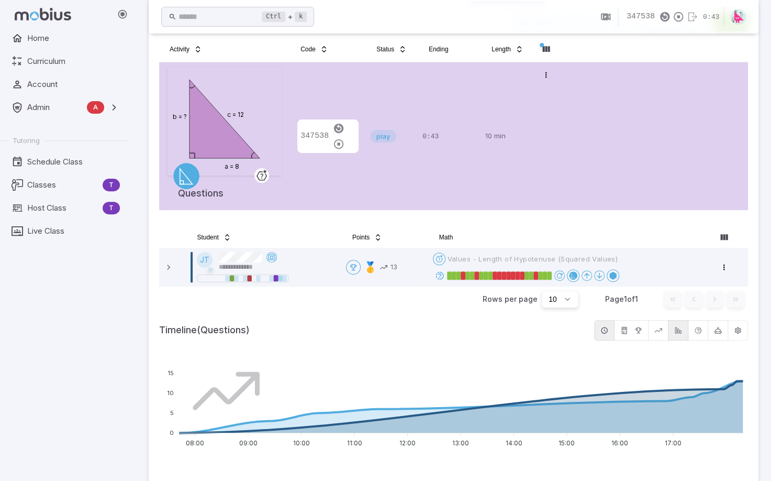
click at [383, 179] on div "play" at bounding box center [392, 135] width 44 height 139
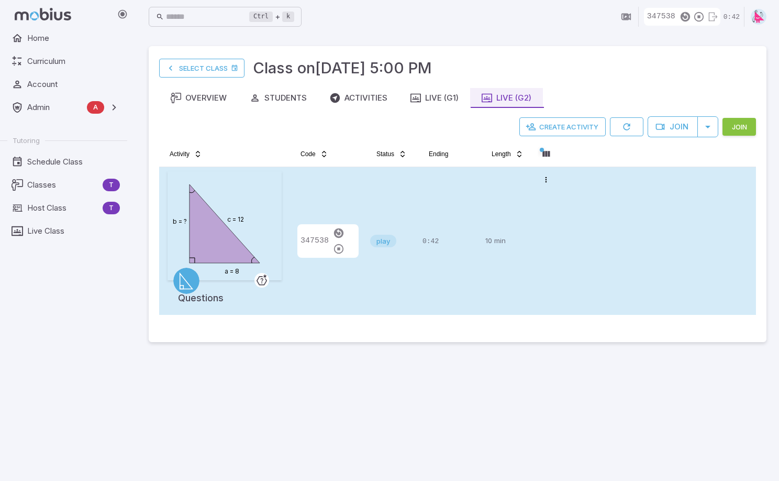
click at [388, 205] on div "play" at bounding box center [392, 240] width 44 height 139
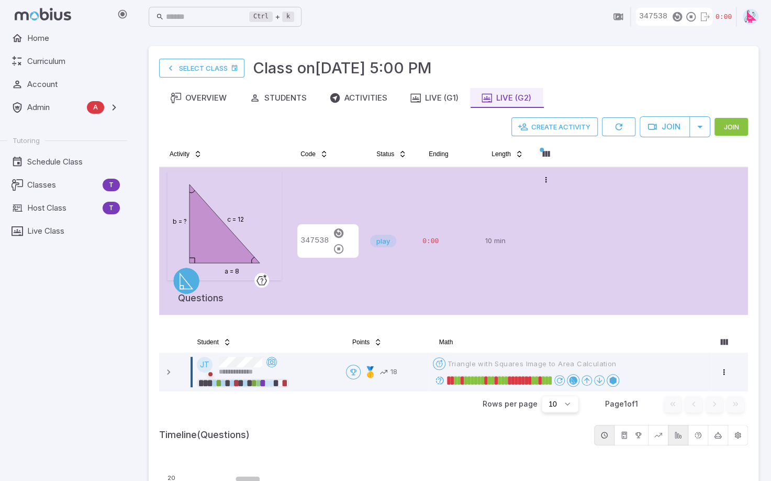
click at [677, 157] on tr "Activity Code Status Ending Length" at bounding box center [453, 156] width 589 height 21
click at [313, 189] on div "347538" at bounding box center [328, 240] width 68 height 139
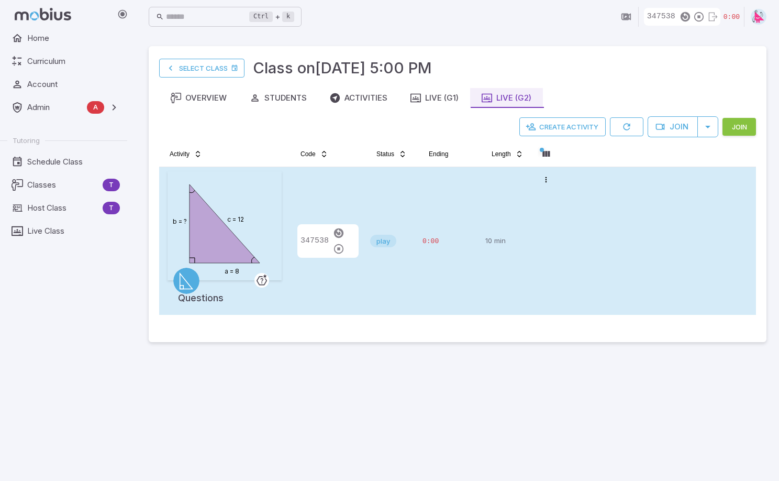
click at [384, 194] on div "play" at bounding box center [392, 240] width 44 height 139
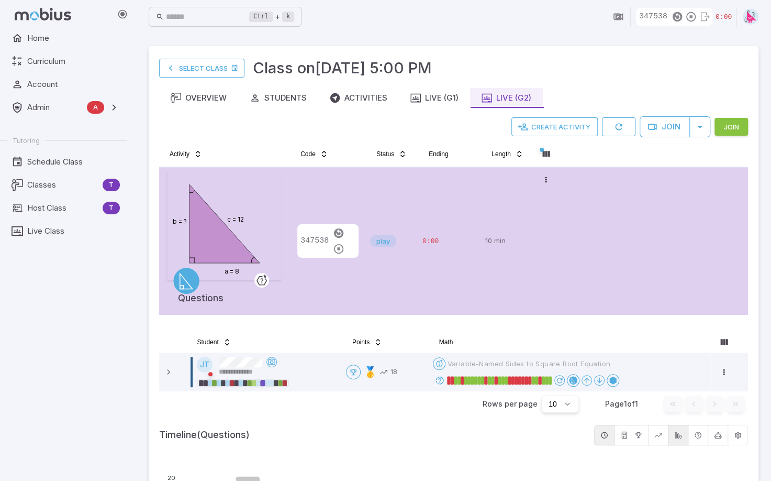
click at [561, 226] on tr "c = 12 b = ? a = 8 Questions 347538 play 0:00 10 min Open menu" at bounding box center [453, 241] width 589 height 148
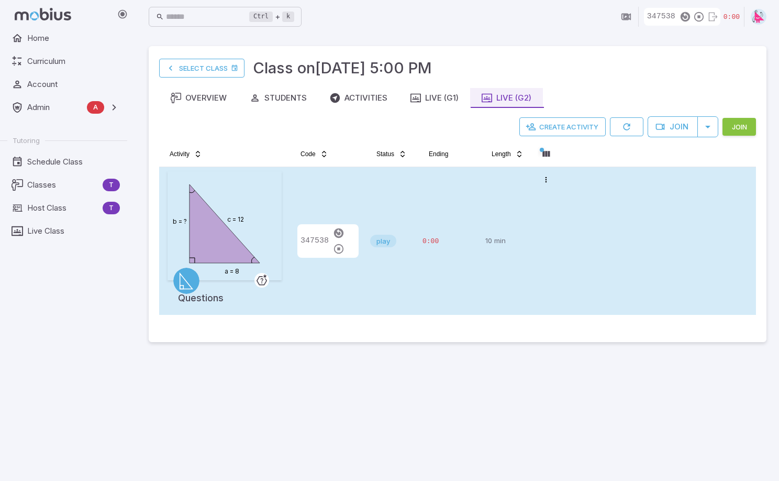
click at [549, 242] on td "Open menu" at bounding box center [546, 241] width 26 height 148
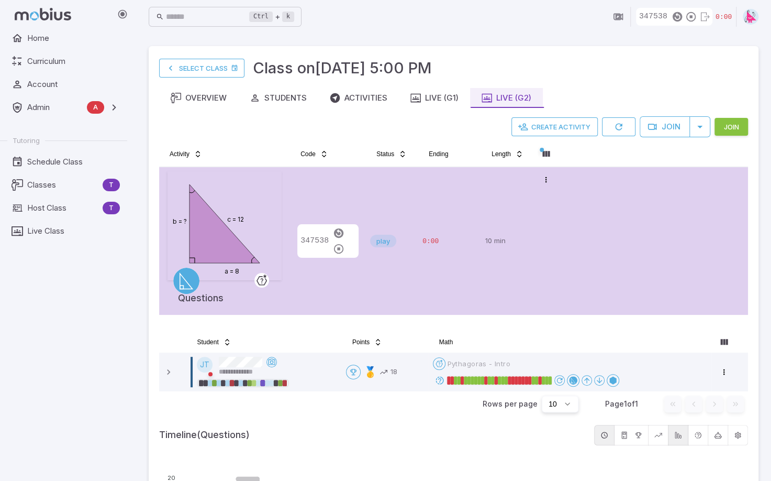
click at [395, 221] on div "play" at bounding box center [392, 240] width 44 height 139
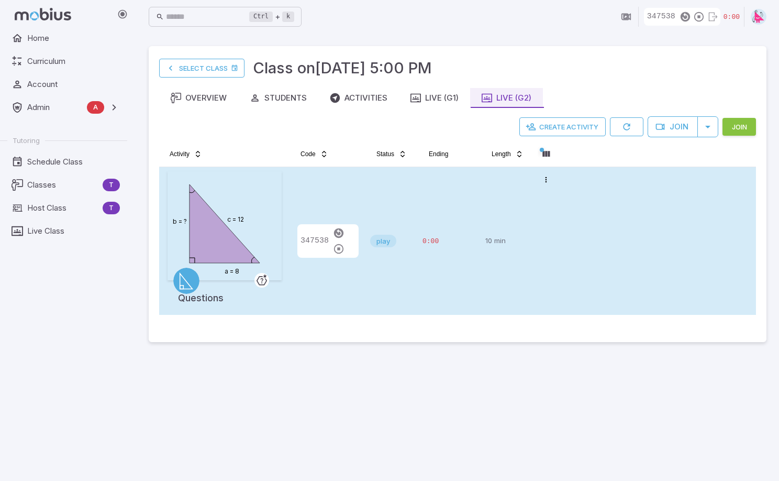
click at [395, 221] on div "play" at bounding box center [392, 240] width 44 height 139
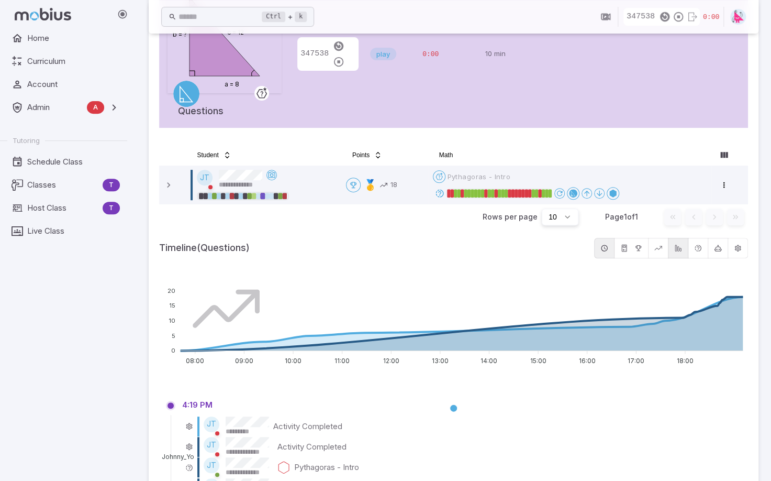
scroll to position [54, 0]
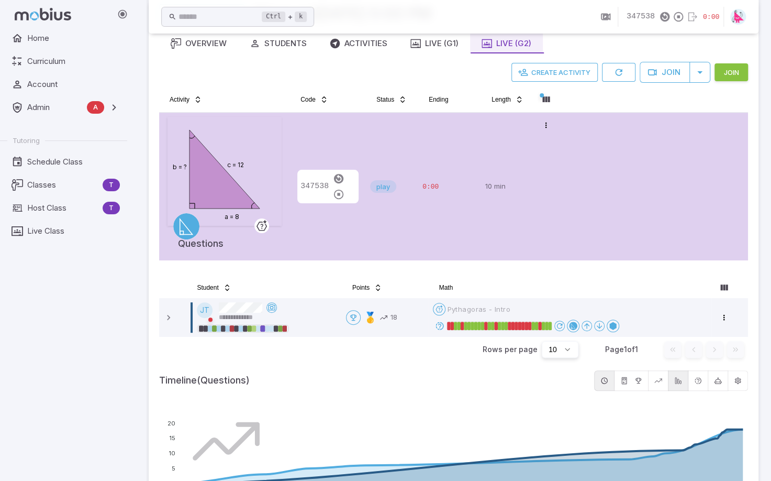
click at [413, 131] on div "play" at bounding box center [392, 186] width 44 height 139
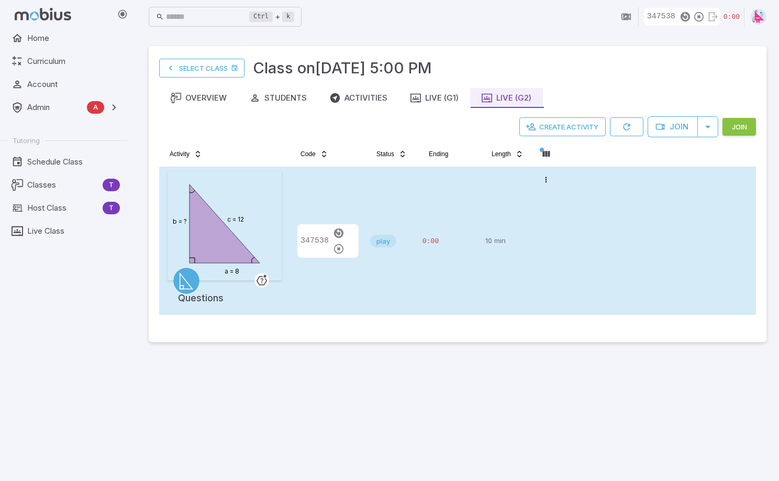
click at [412, 202] on div "play" at bounding box center [392, 240] width 44 height 139
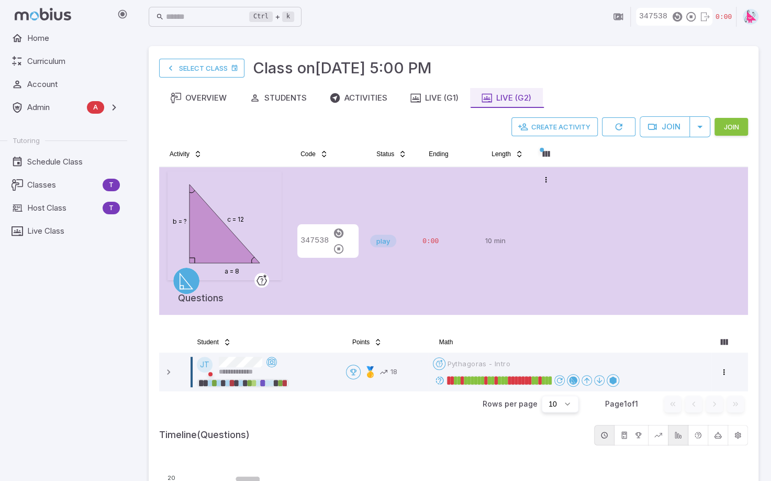
click at [412, 202] on div "play" at bounding box center [392, 240] width 44 height 139
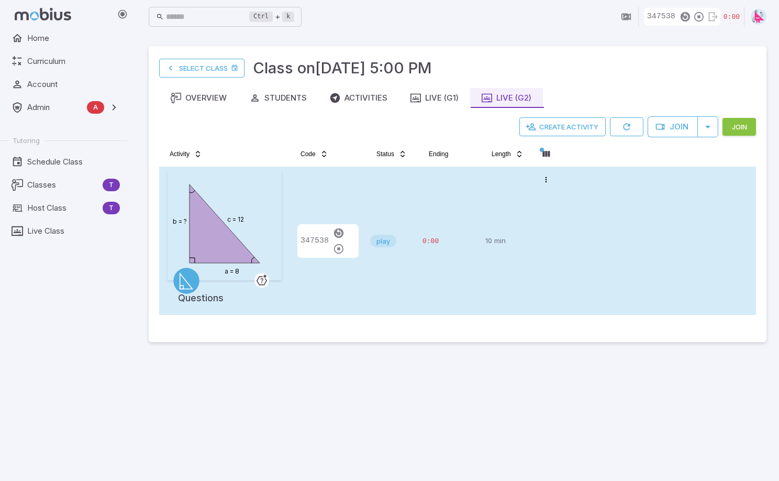
click at [412, 202] on div "play" at bounding box center [392, 240] width 44 height 139
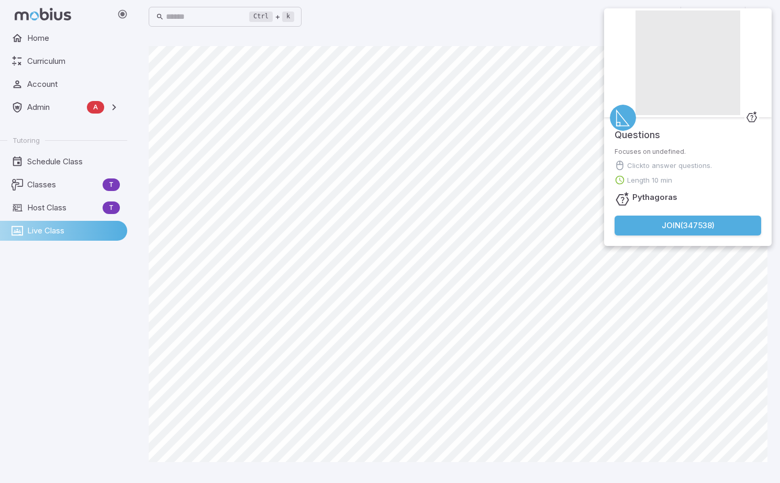
click at [681, 224] on button "Join ( 347538 )" at bounding box center [688, 226] width 147 height 20
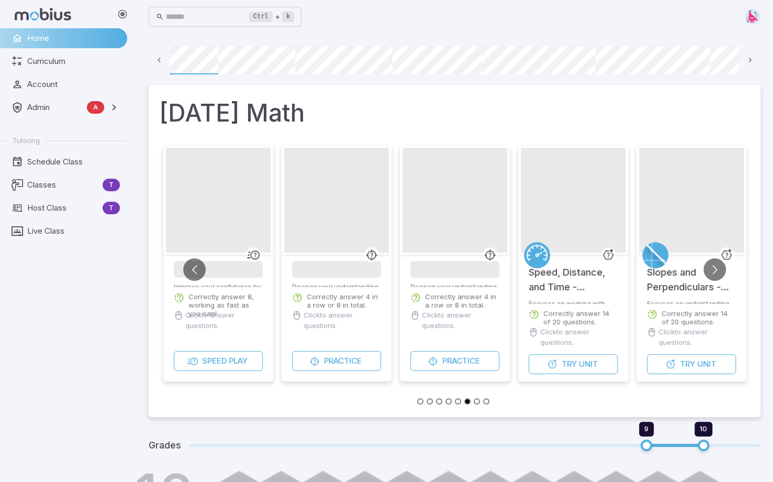
scroll to position [0, 75]
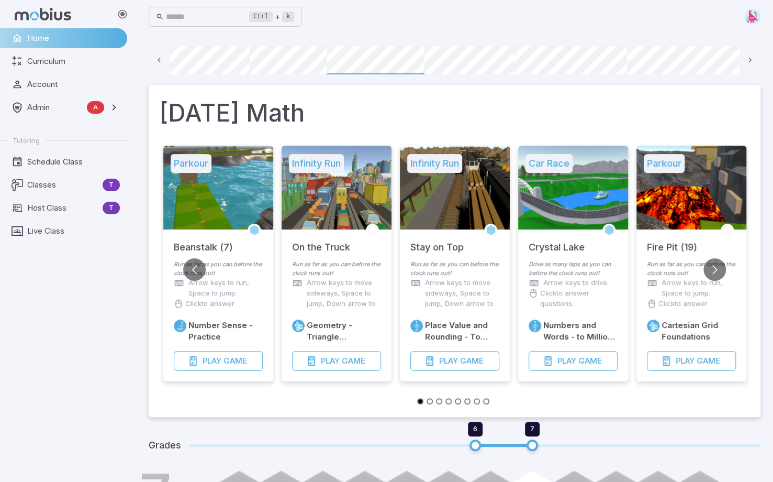
click at [756, 17] on img at bounding box center [753, 17] width 16 height 16
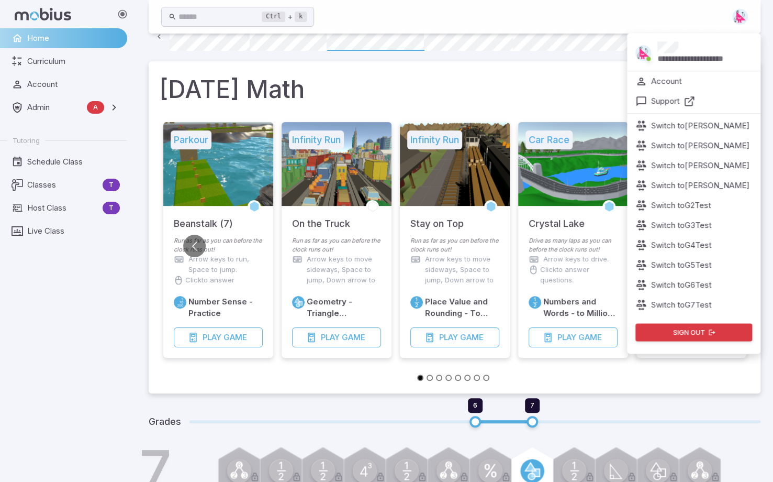
scroll to position [105, 0]
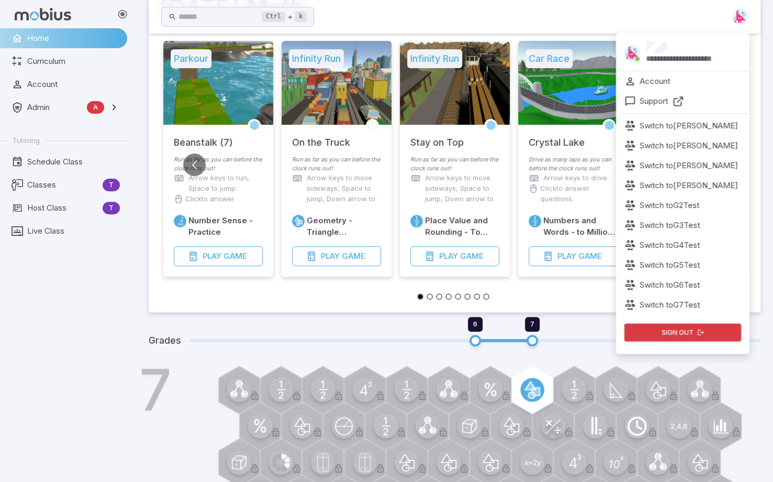
click at [676, 165] on p "Switch to Johnny Test" at bounding box center [689, 166] width 98 height 12
